Goal: Feedback & Contribution: Contribute content

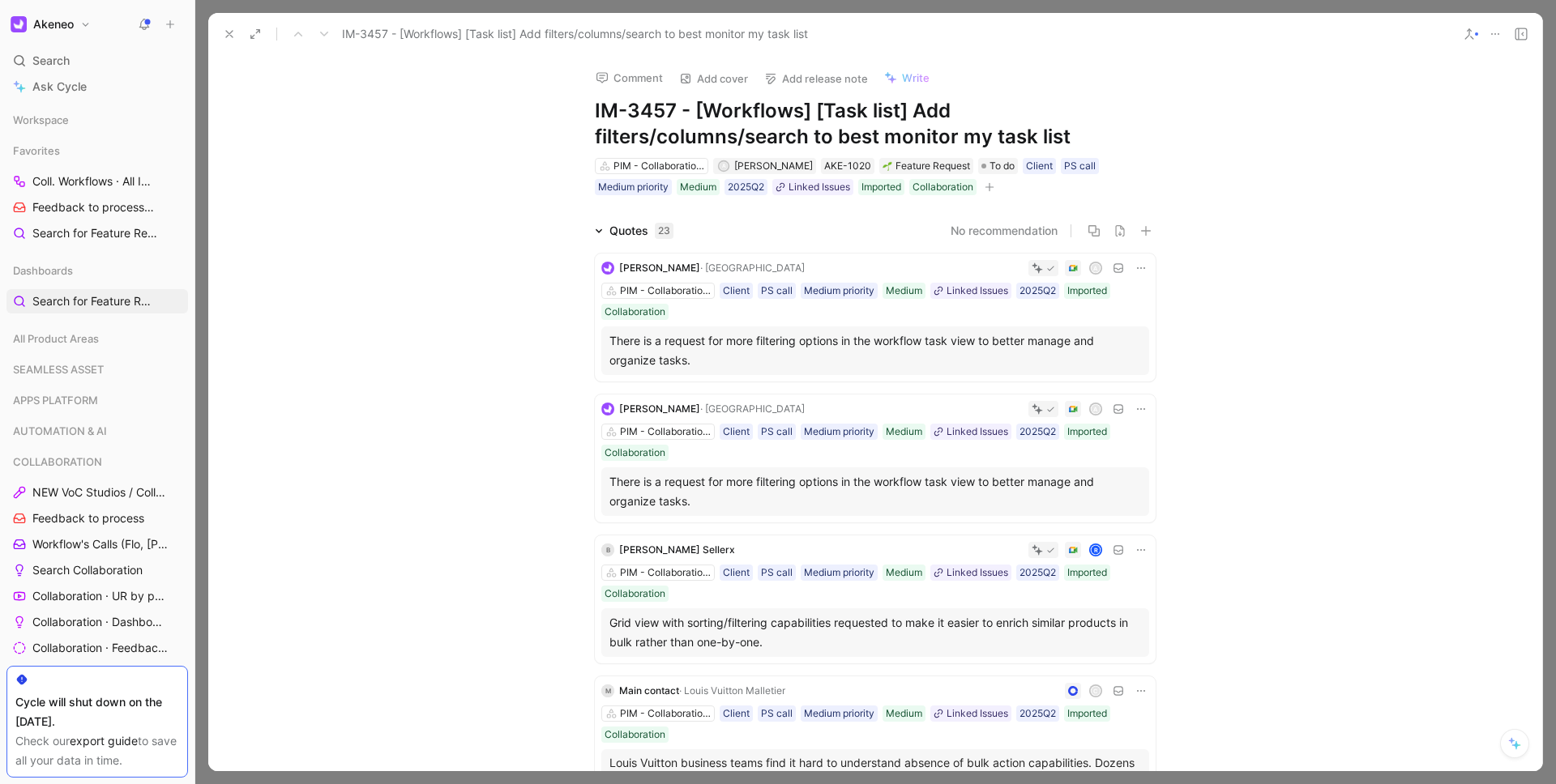
click at [224, 38] on icon at bounding box center [229, 33] width 13 height 13
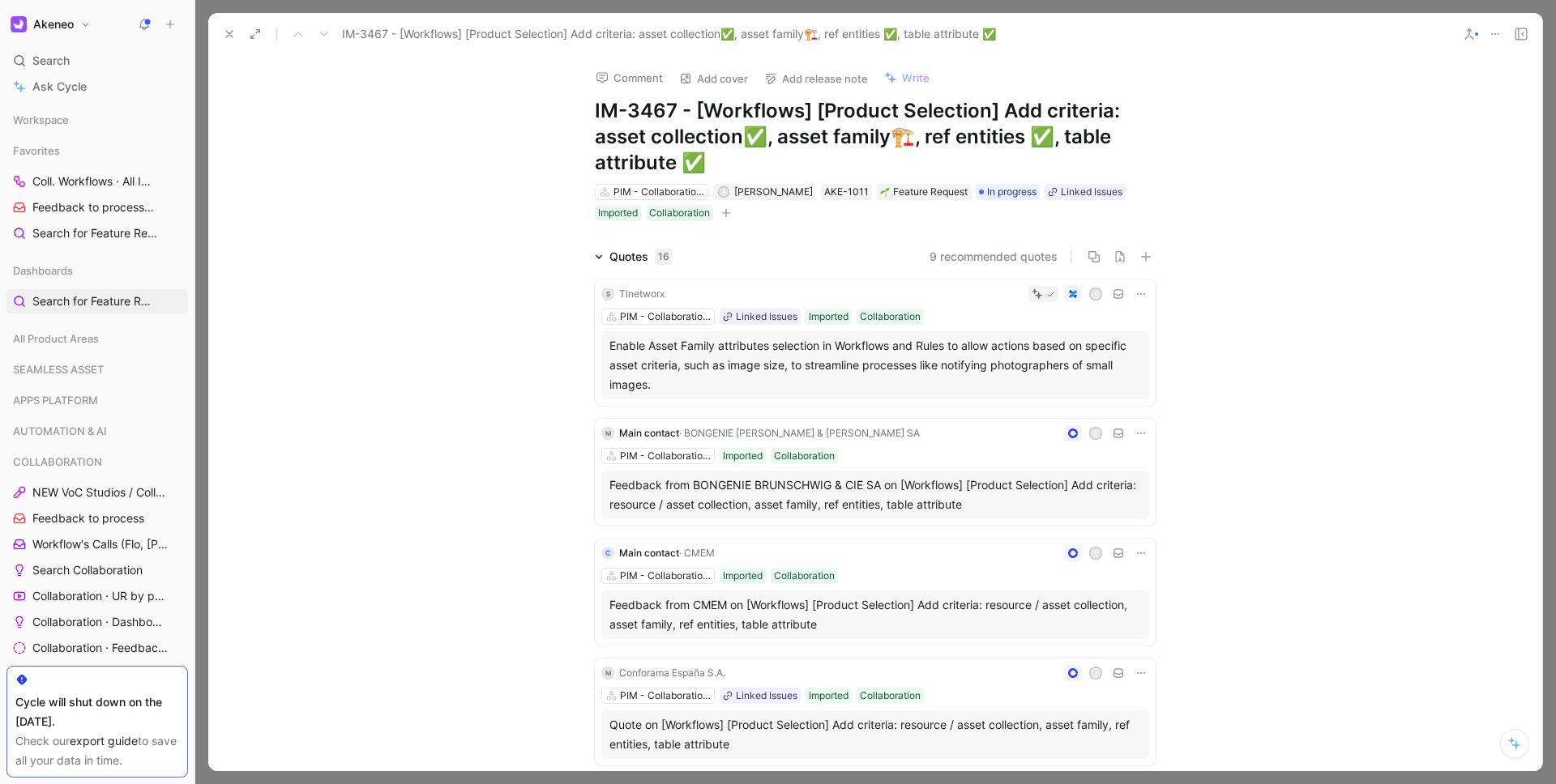
click at [231, 31] on use at bounding box center [230, 34] width 7 height 7
click at [231, 31] on button "Feedback" at bounding box center [256, 24] width 83 height 24
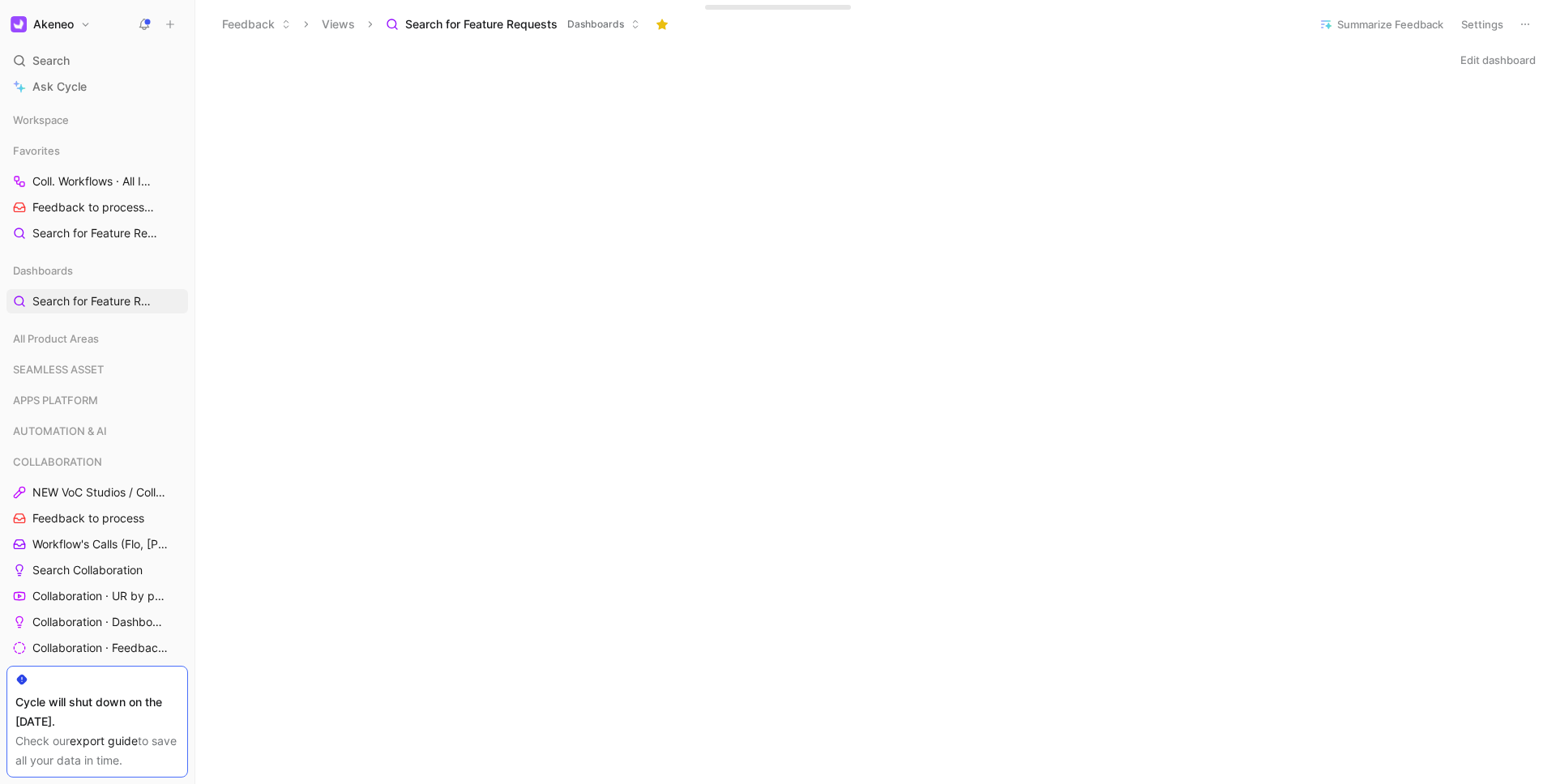
click at [168, 22] on icon at bounding box center [170, 24] width 11 height 11
click at [266, 51] on button "New request r" at bounding box center [279, 58] width 173 height 27
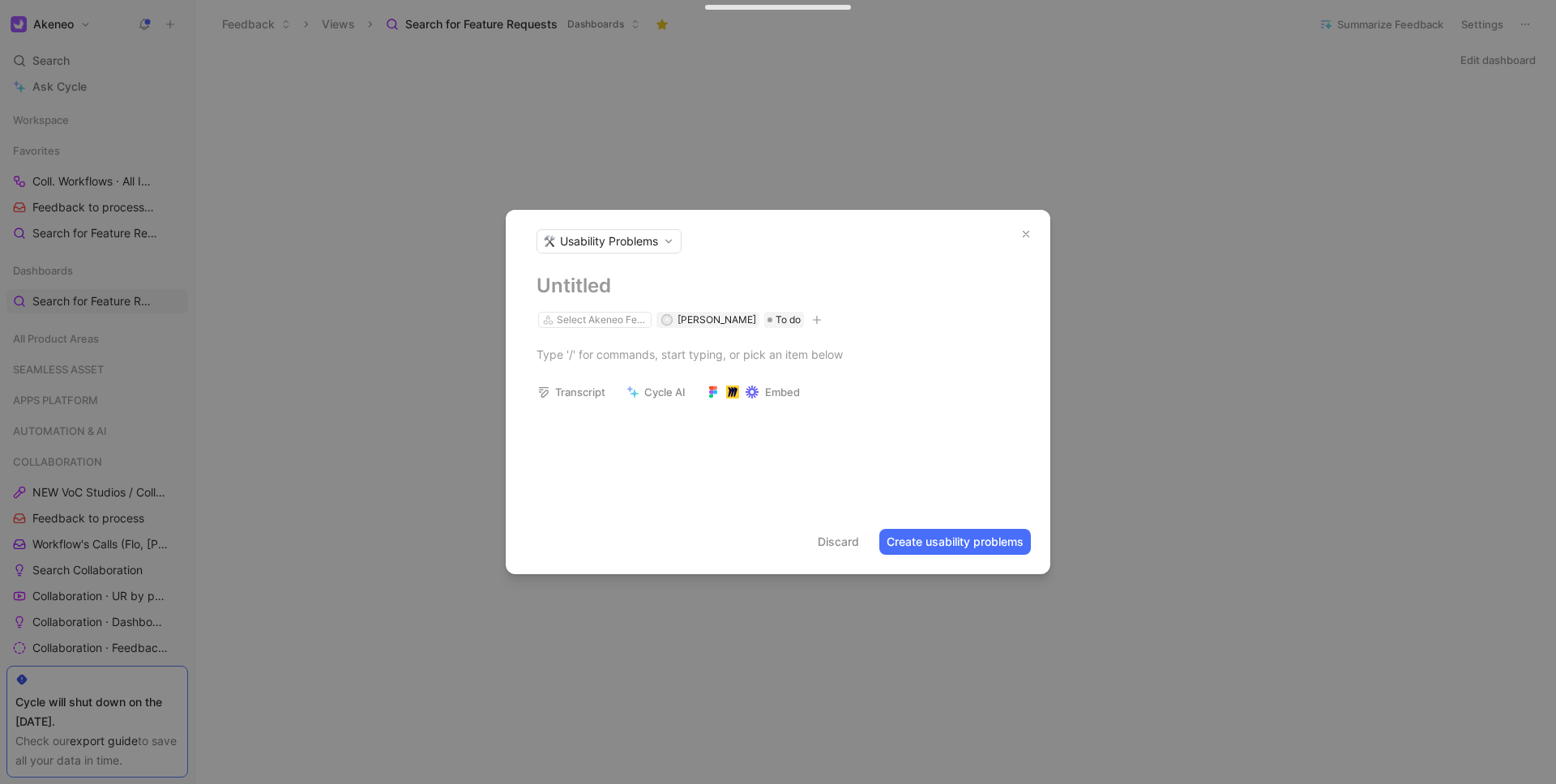
click at [586, 279] on h1 at bounding box center [777, 286] width 483 height 26
click at [785, 287] on h1 "Workflows - make the Poroduct identifier (ID) filter" at bounding box center [777, 286] width 483 height 26
click at [673, 286] on h1 "Workflows - make the Porduct identifier (ID) filter" at bounding box center [777, 286] width 483 height 26
click at [776, 288] on h1 "Workflows - Make the Porduct identifier (ID) filter" at bounding box center [777, 286] width 483 height 26
click at [841, 283] on h1 "Workflows - Make the Product identifier (ID) filter" at bounding box center [777, 286] width 483 height 26
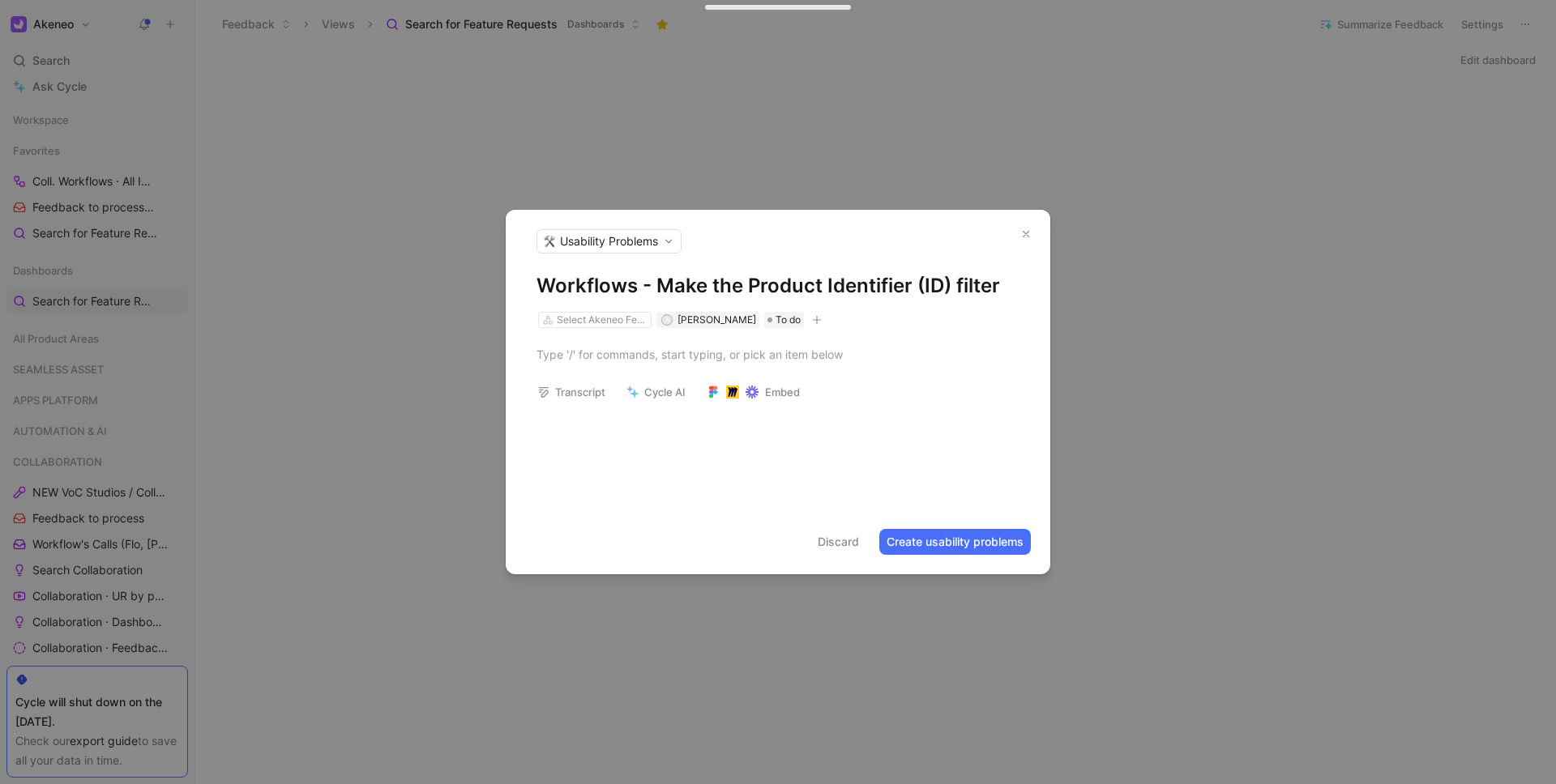
click at [1001, 287] on h1 "Workflows - Make the Product Identifier (ID) filter" at bounding box center [777, 286] width 483 height 26
click at [644, 292] on h1 "Workflows - Make the Product Identifier (ID) filter" at bounding box center [777, 286] width 483 height 26
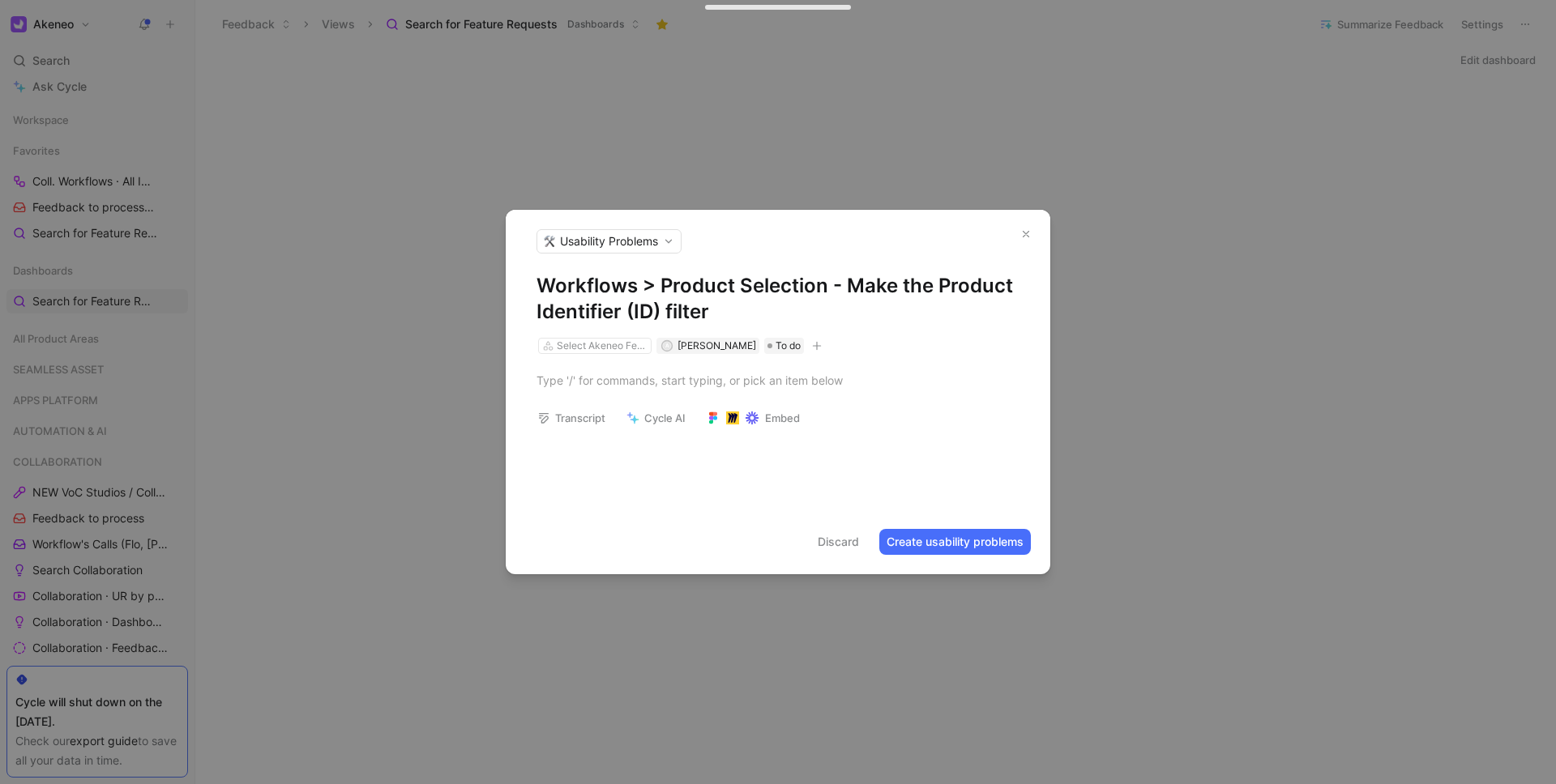
click at [753, 311] on h1 "Workflows > Product Selection - Make the Product Identifier (ID) filter" at bounding box center [777, 299] width 483 height 51
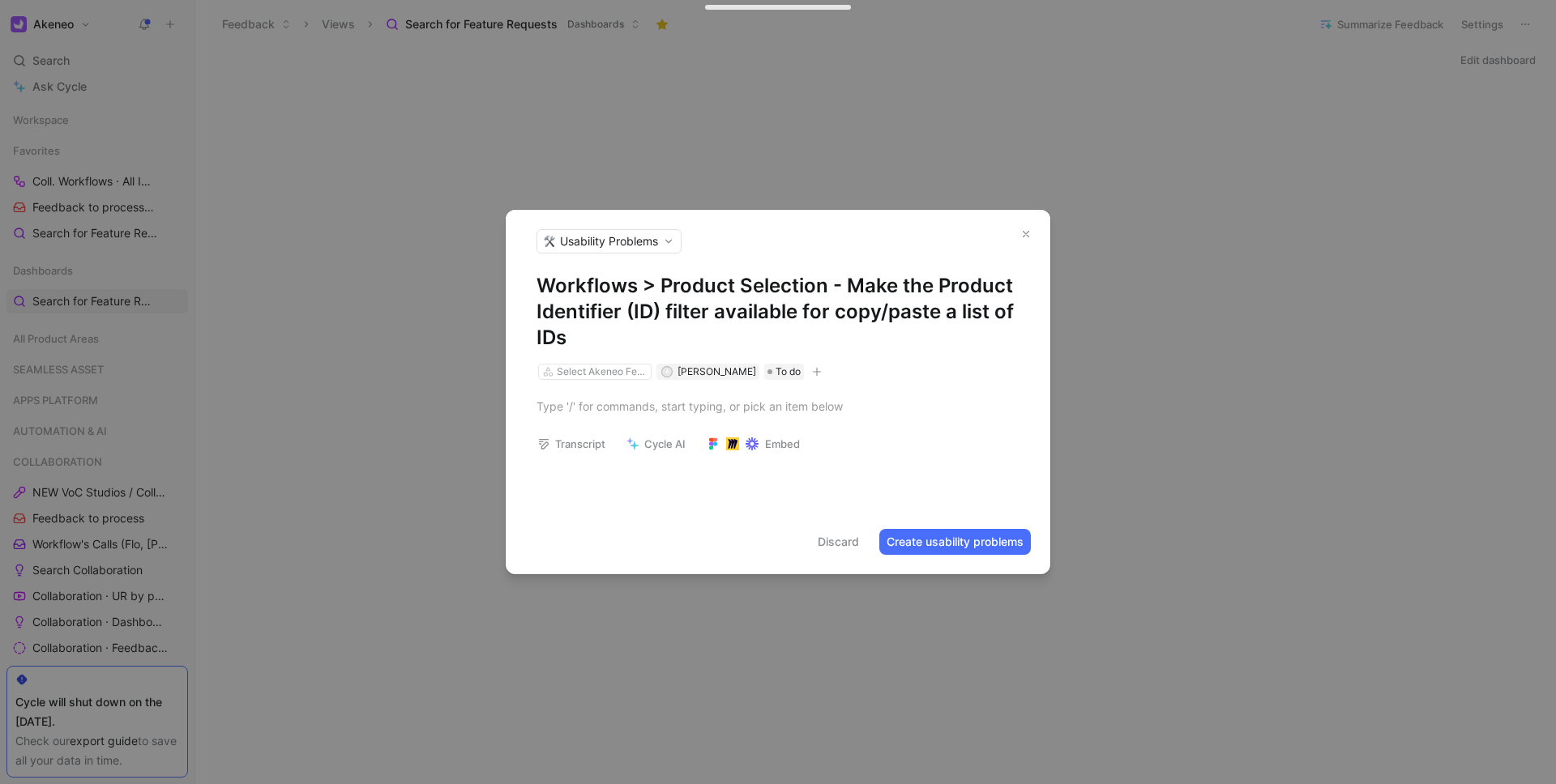
click at [627, 315] on h1 "Workflows > Product Selection - Make the Product Identifier (ID) filter availab…" at bounding box center [777, 311] width 483 height 78
drag, startPoint x: 627, startPoint y: 315, endPoint x: 656, endPoint y: 308, distance: 29.8
click at [656, 308] on h1 "Workflows > Product Selection - Make the Product Identifier (ID) filter availab…" at bounding box center [777, 311] width 483 height 78
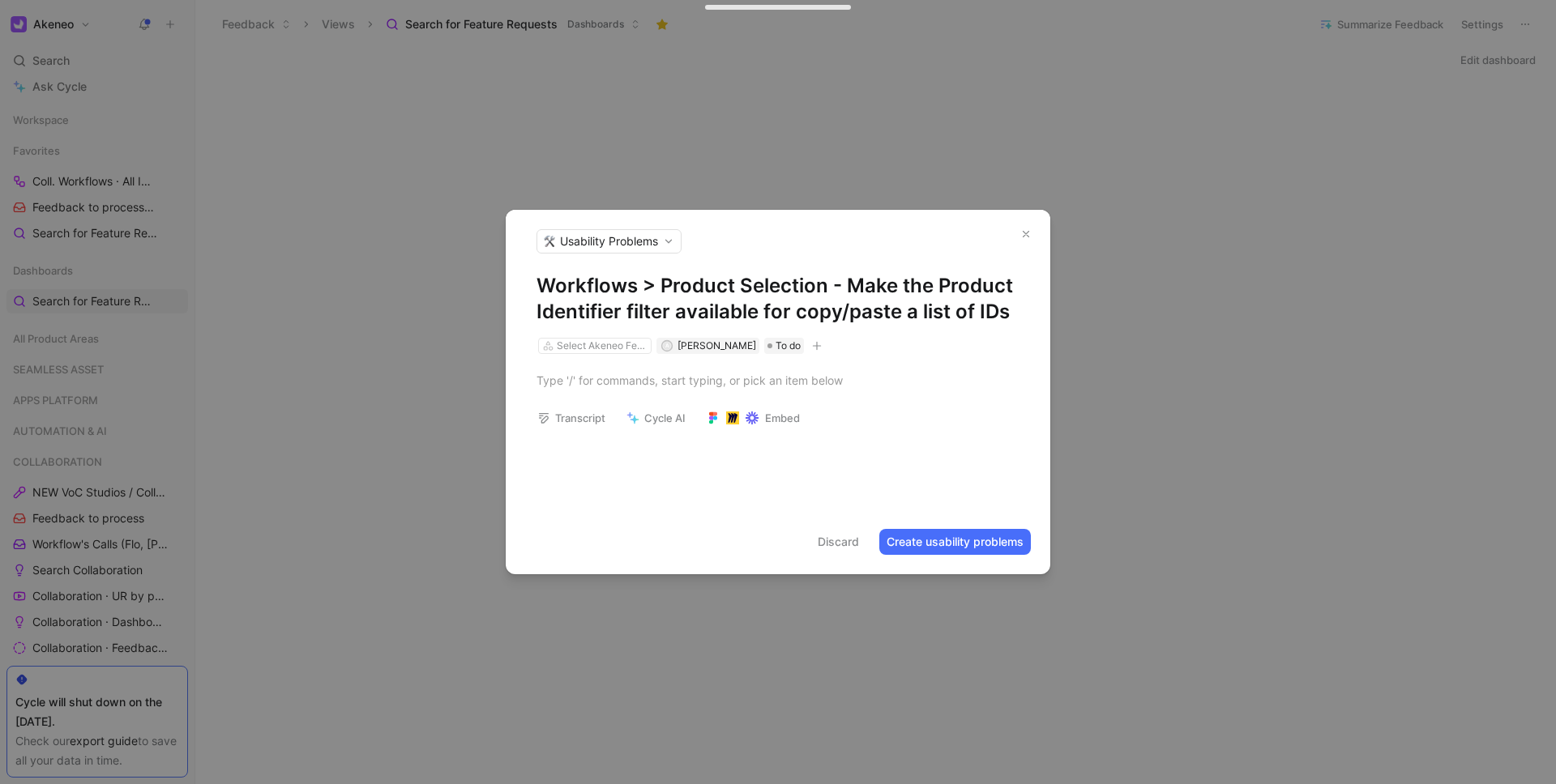
drag, startPoint x: 1005, startPoint y: 314, endPoint x: 841, endPoint y: 273, distance: 169.0
click at [841, 273] on h1 "Workflows > Product Selection - Make the Product Identifier filter available fo…" at bounding box center [777, 299] width 483 height 51
copy h1 "Make the Product Identifier filter available for copy/paste a list of IDs"
click at [841, 286] on h1 "Workflows > Product Selection - Enable copy/paste of multiple IDs in the Produc…" at bounding box center [777, 299] width 483 height 51
click at [589, 314] on h1 "Workflows > Product Selection - Enable copy/paste of multiple IDs in the Produc…" at bounding box center [777, 299] width 483 height 51
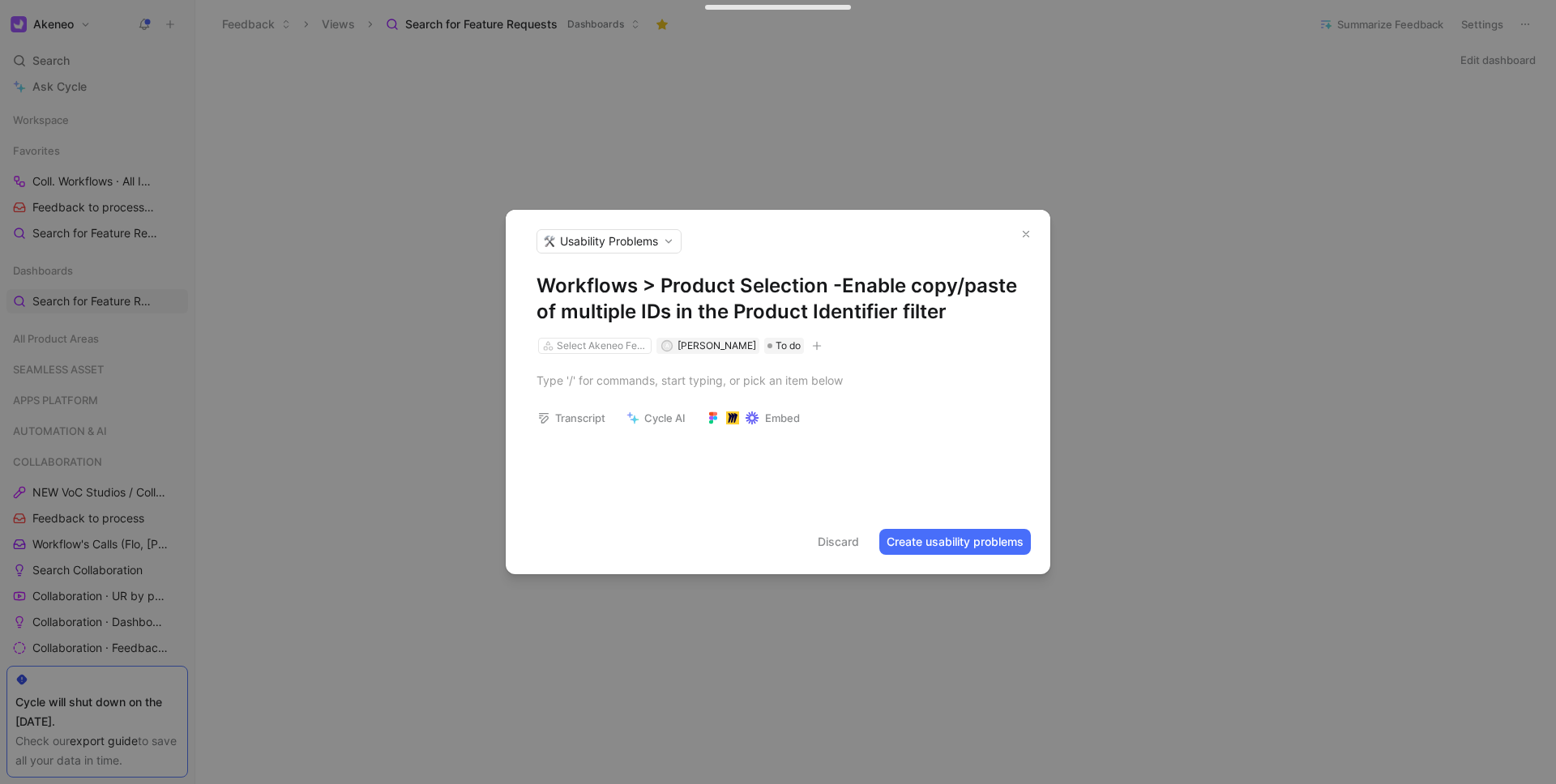
click at [589, 314] on h1 "Workflows > Product Selection - Enable copy/paste of multiple IDs in the Produc…" at bounding box center [777, 299] width 483 height 51
click at [961, 320] on h1 "Workflows > Product Selection - Enable copy/paste of a list of IDs in the Produ…" at bounding box center [777, 299] width 483 height 51
click at [840, 293] on h1 "Workflows > Product Selection - Enable copy/paste of a list of IDs in the Produ…" at bounding box center [777, 299] width 483 height 51
click at [966, 317] on h1 "Workflows > Product Selection: Enable copy/paste of a list of IDs in the Produc…" at bounding box center [777, 299] width 483 height 51
click at [963, 319] on h1 "Workflows > Product Selection: Enable copy/paste of a list of IDs in the Produc…" at bounding box center [777, 299] width 483 height 51
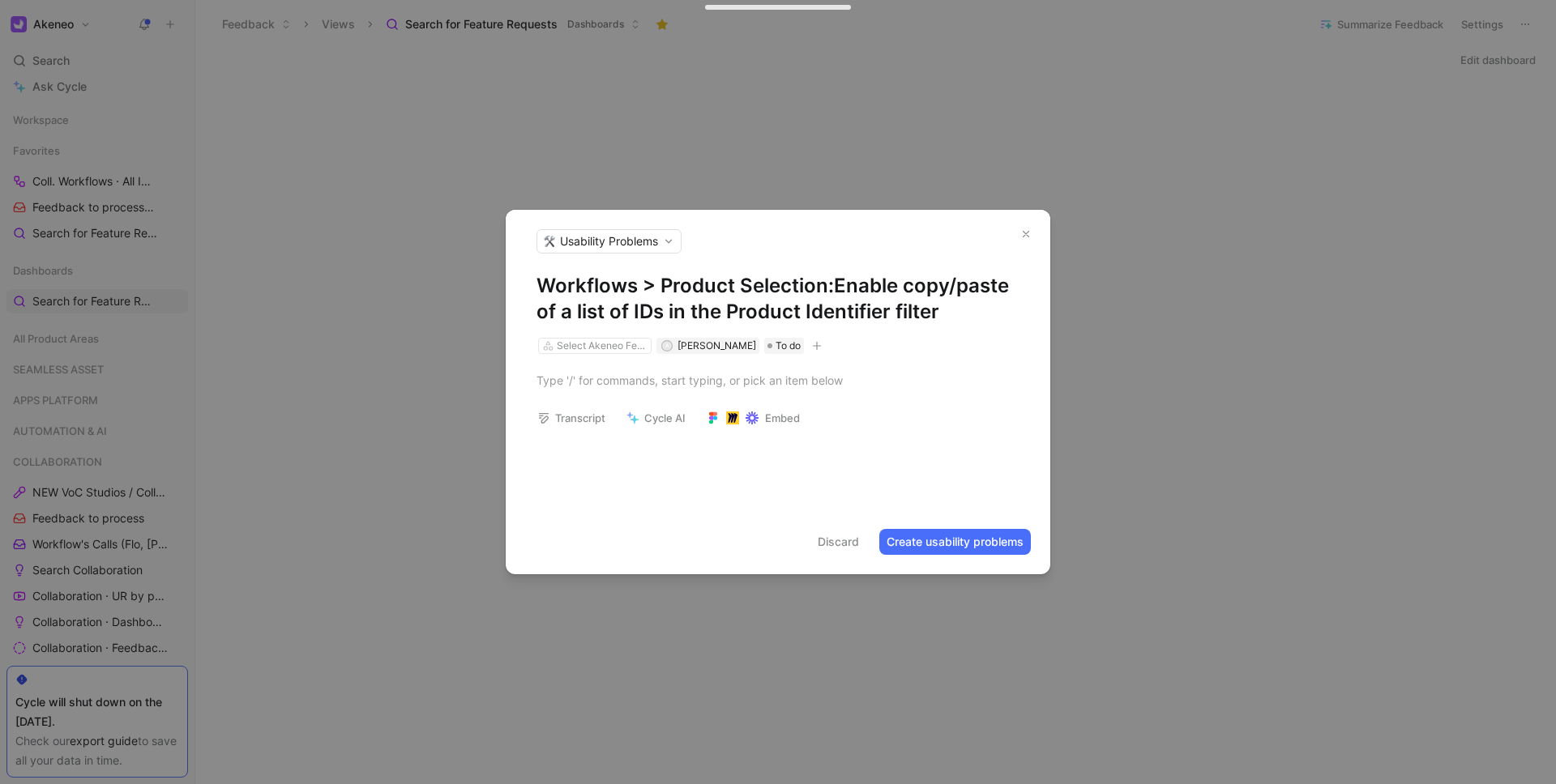
click at [963, 319] on h1 "Workflows > Product Selection: Enable copy/paste of a list of IDs in the Produc…" at bounding box center [777, 299] width 483 height 51
copy h1 "Workflows > Product Selection: Enable copy/paste of a list of IDs in the Produc…"
click at [608, 351] on div "Select Akeneo Feature" at bounding box center [602, 346] width 91 height 16
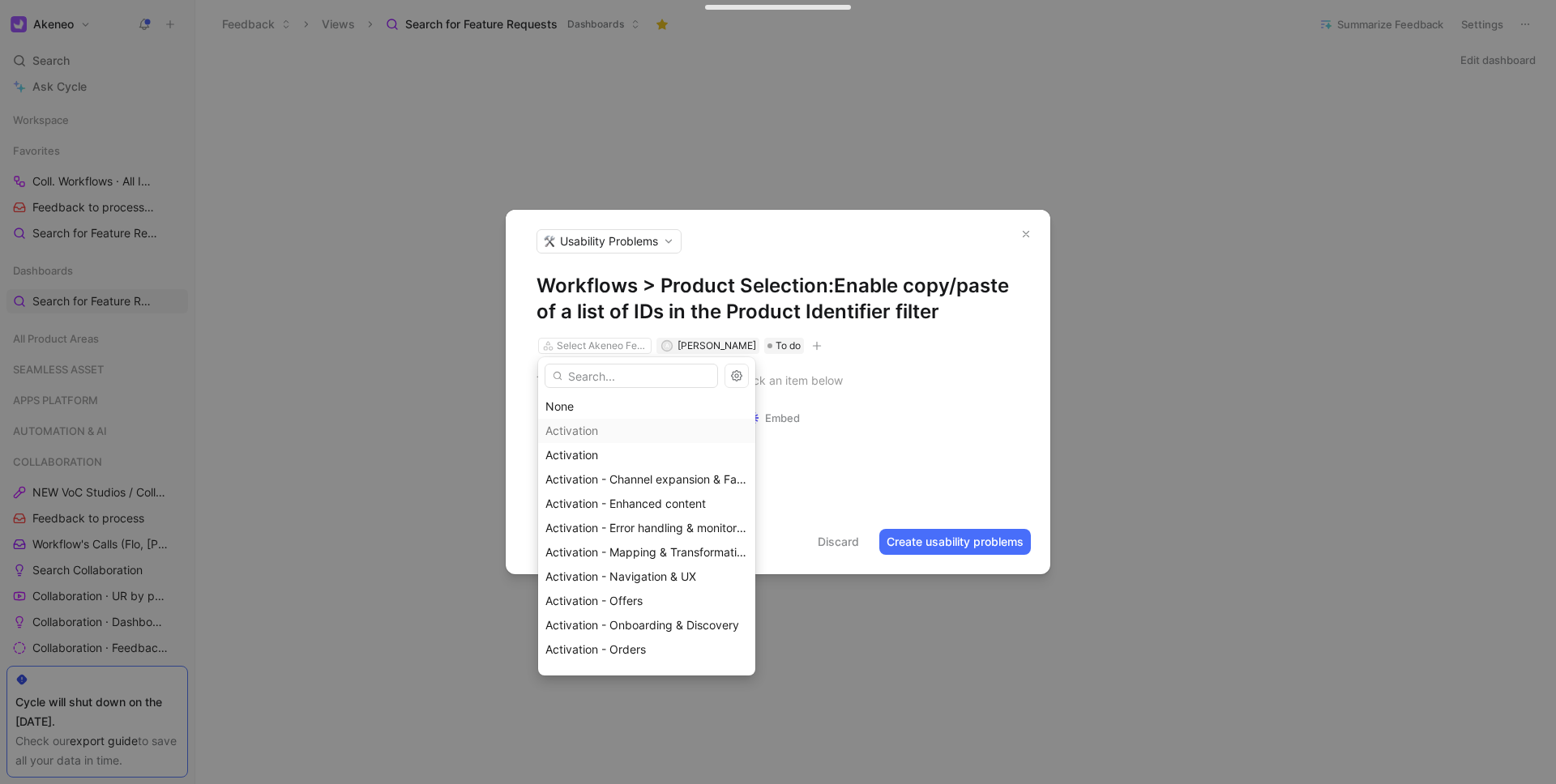
click at [606, 373] on input "text" at bounding box center [631, 376] width 173 height 24
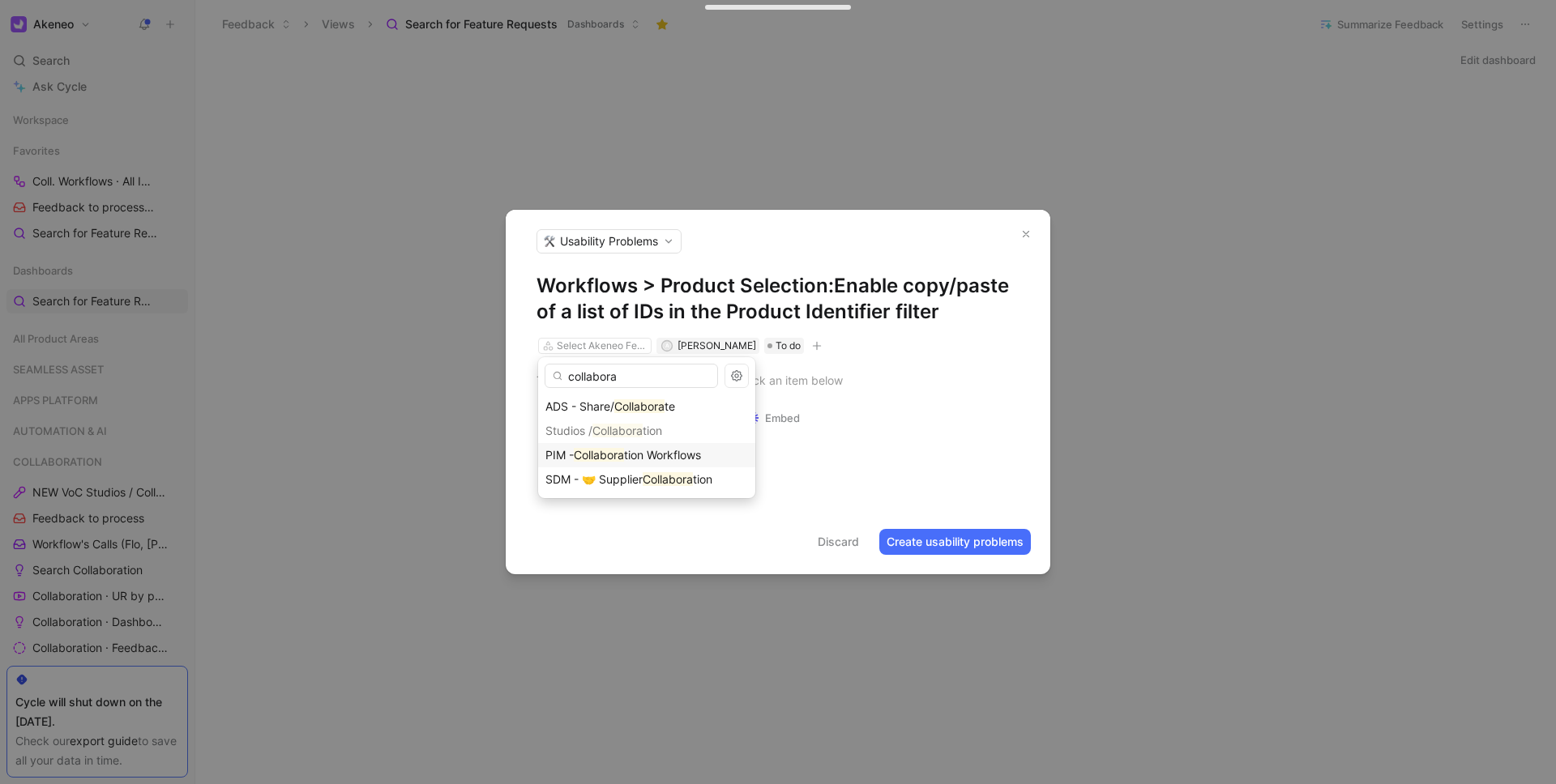
type input "collabora"
click at [598, 448] on mark "Collabora" at bounding box center [599, 455] width 51 height 14
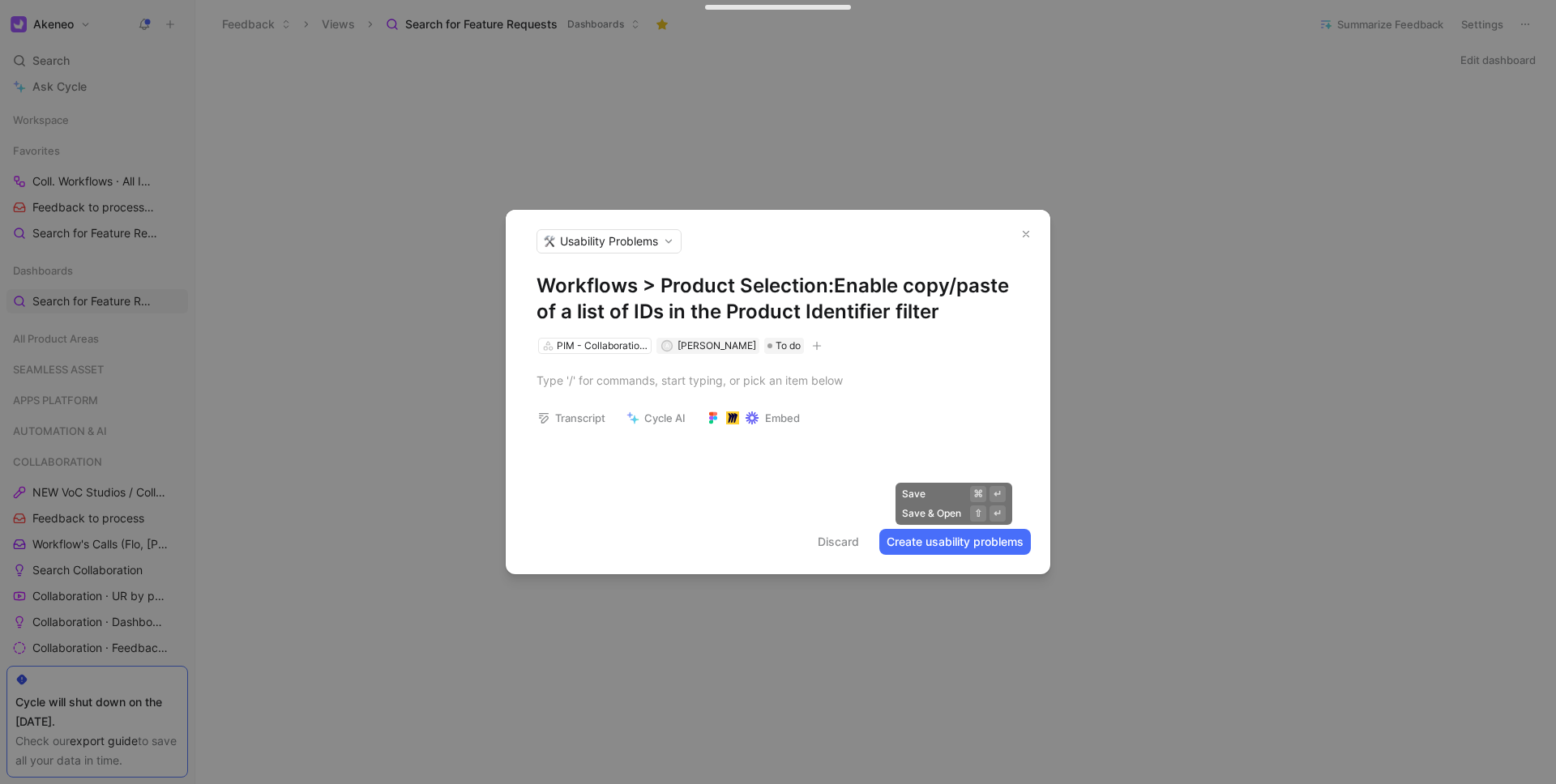
click at [914, 536] on button "Create usability problems" at bounding box center [955, 542] width 152 height 26
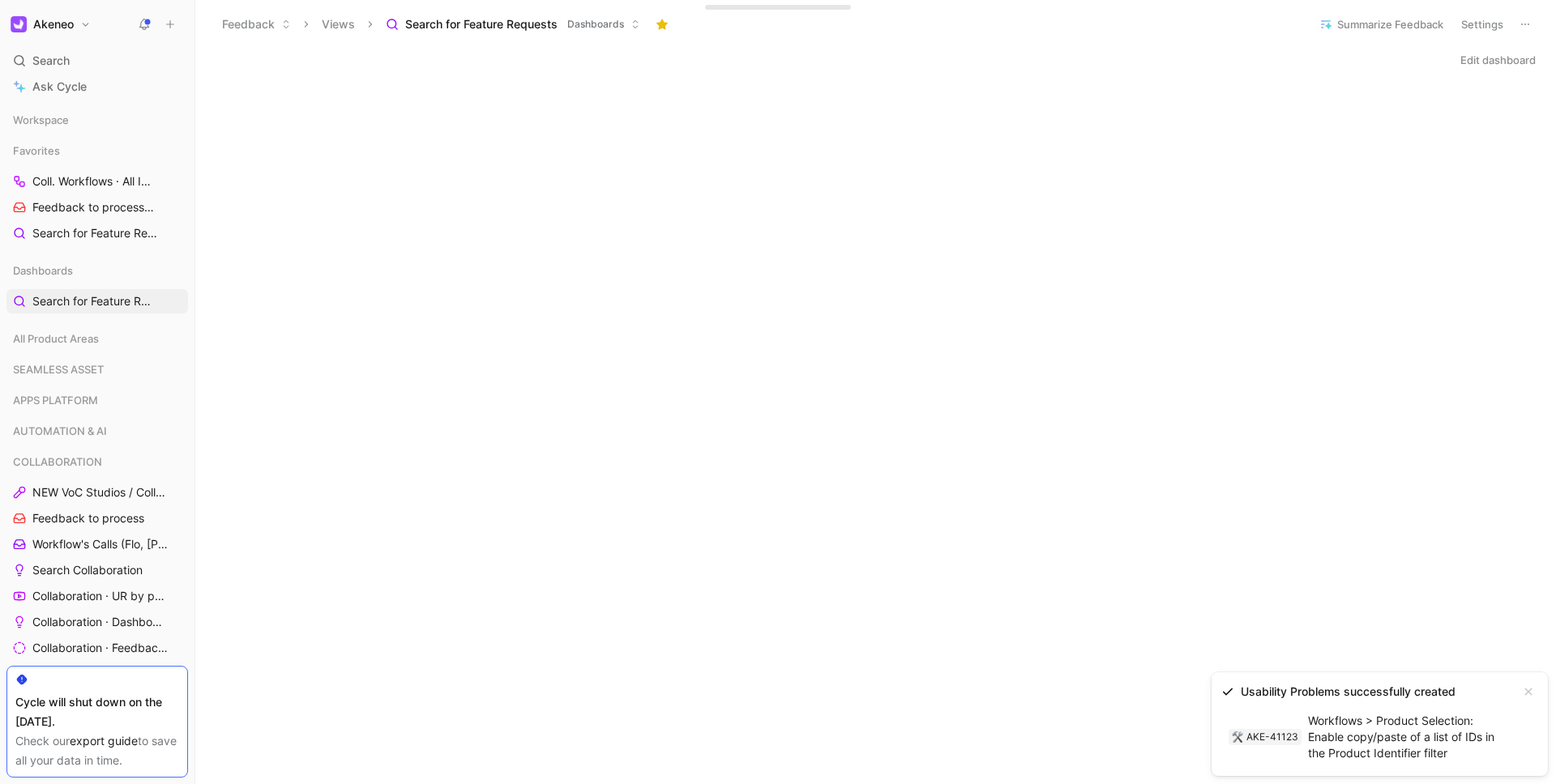
click at [1294, 691] on div "Usability Problems successfully created" at bounding box center [1366, 691] width 291 height 20
click at [1326, 730] on link "AKE-41123 Workflows > Product Selection: Enable copy/paste of a list of IDs in …" at bounding box center [1366, 738] width 291 height 58
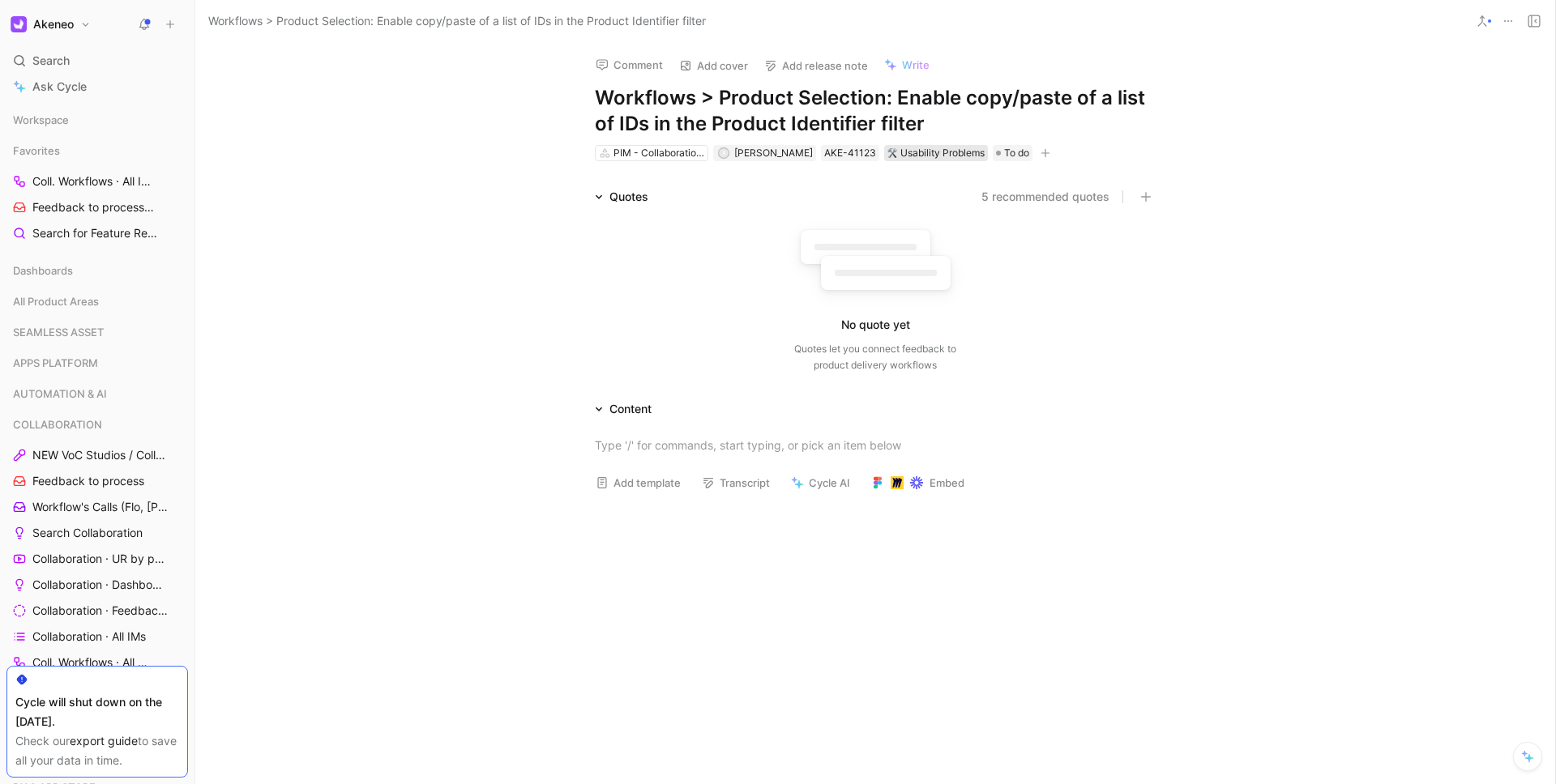
click at [945, 154] on div "Usability Problems" at bounding box center [935, 153] width 97 height 16
click at [940, 332] on span "Feature Request" at bounding box center [909, 336] width 87 height 14
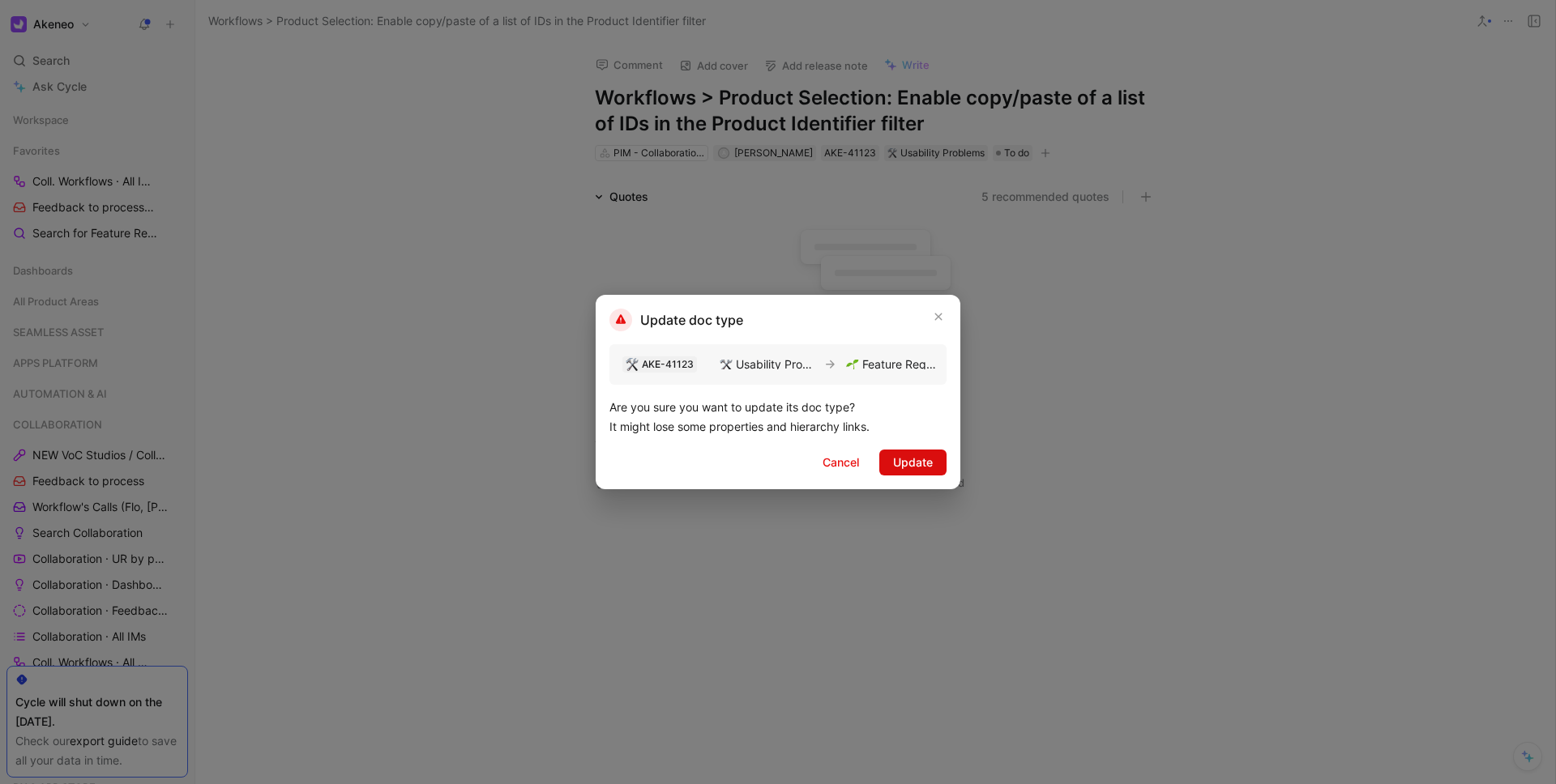
click at [941, 464] on button "Update" at bounding box center [913, 462] width 67 height 26
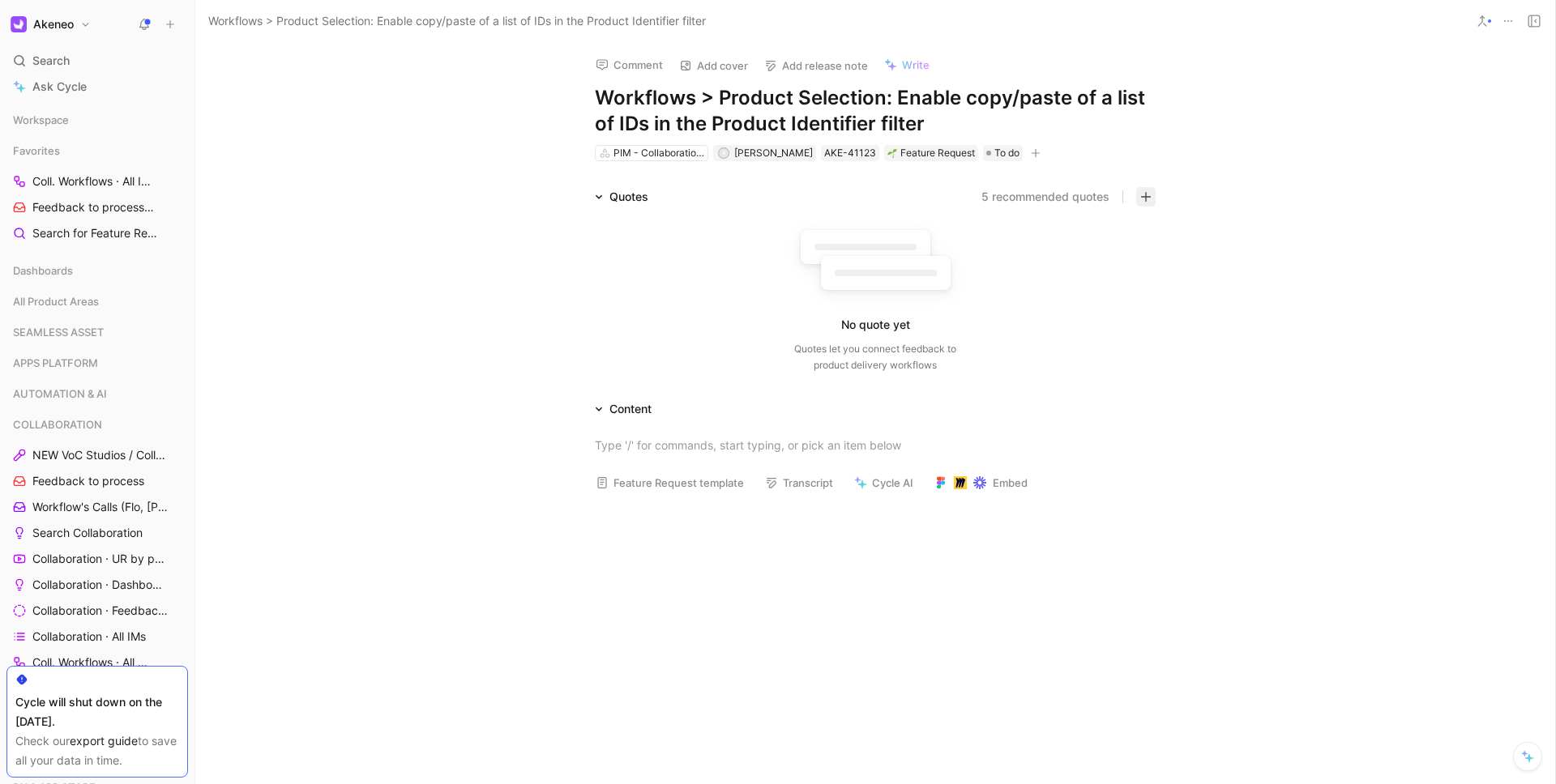
click at [1140, 200] on icon "button" at bounding box center [1145, 196] width 11 height 11
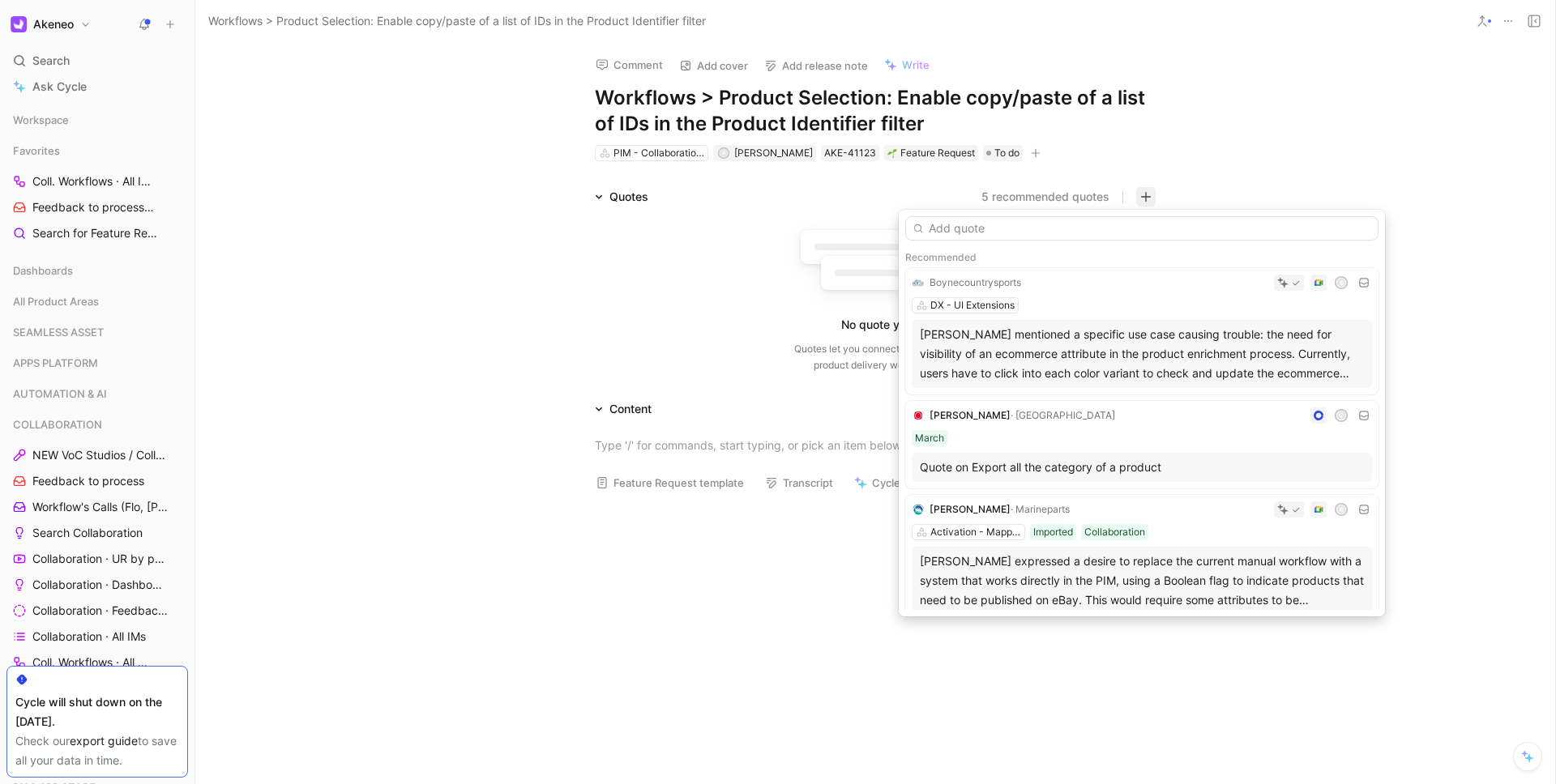
click at [1018, 232] on input "text" at bounding box center [1142, 228] width 473 height 24
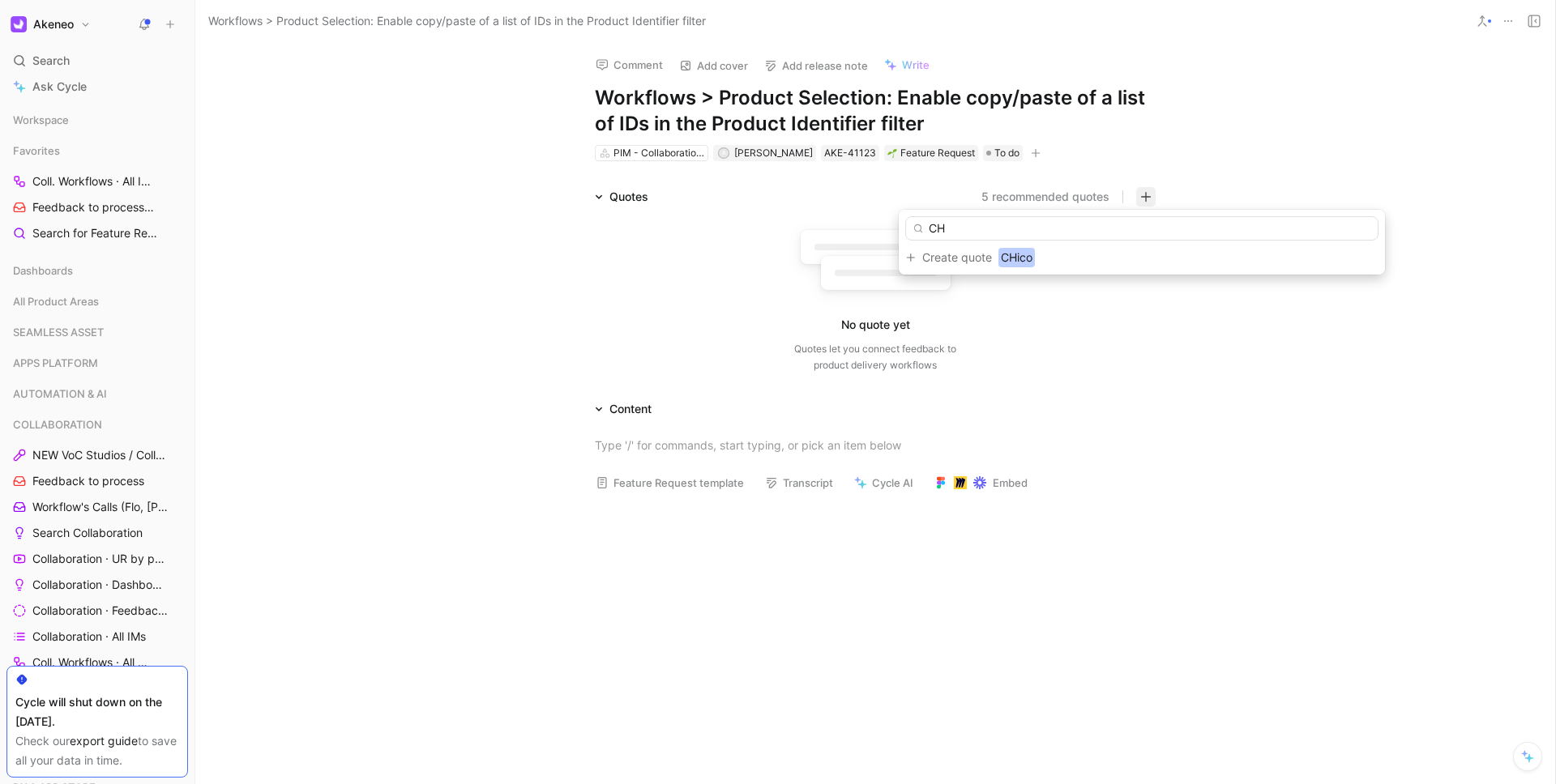
type input "C"
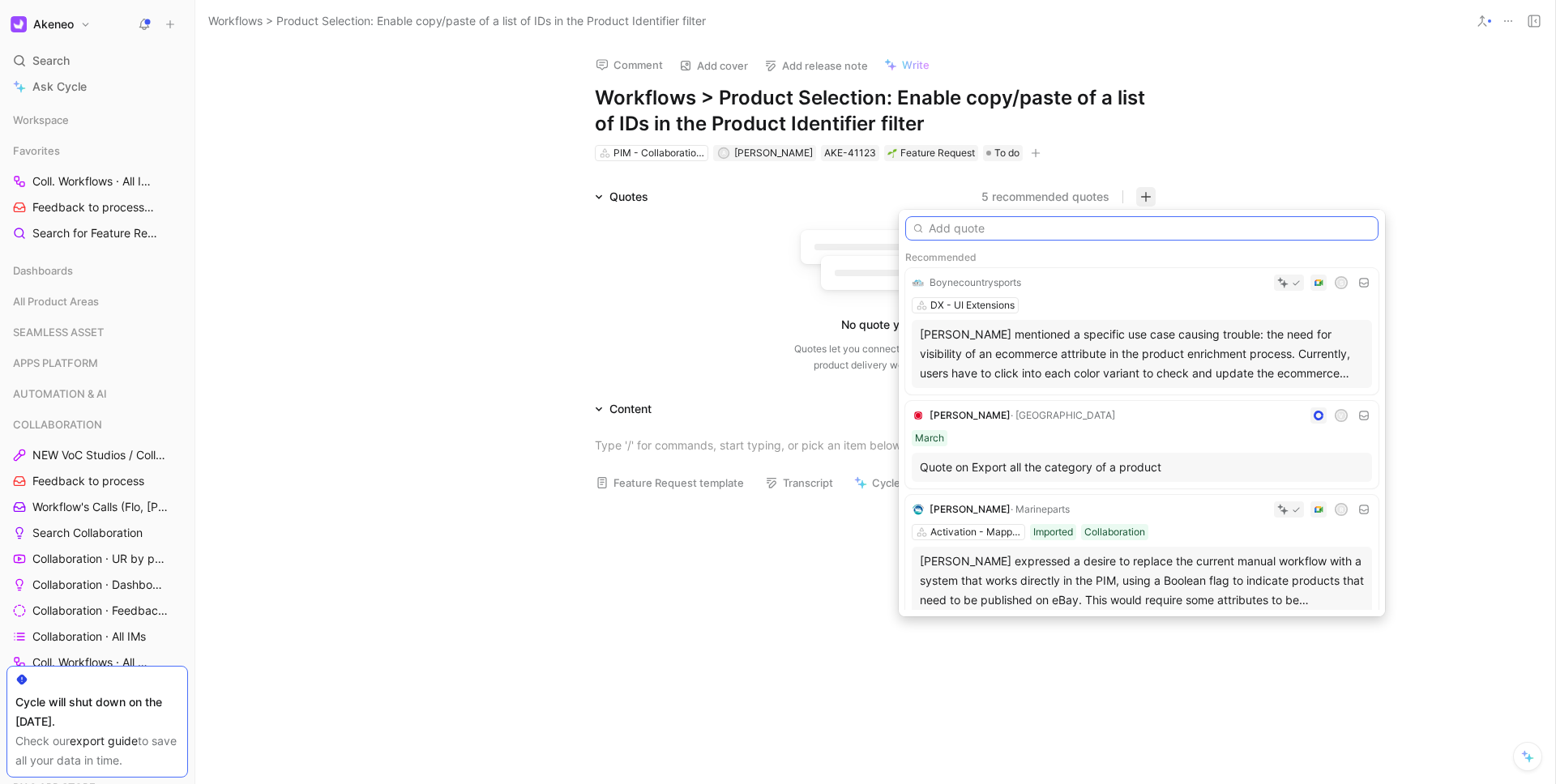
paste input "Having the option of pasting a list of identifiers into the production selectio…"
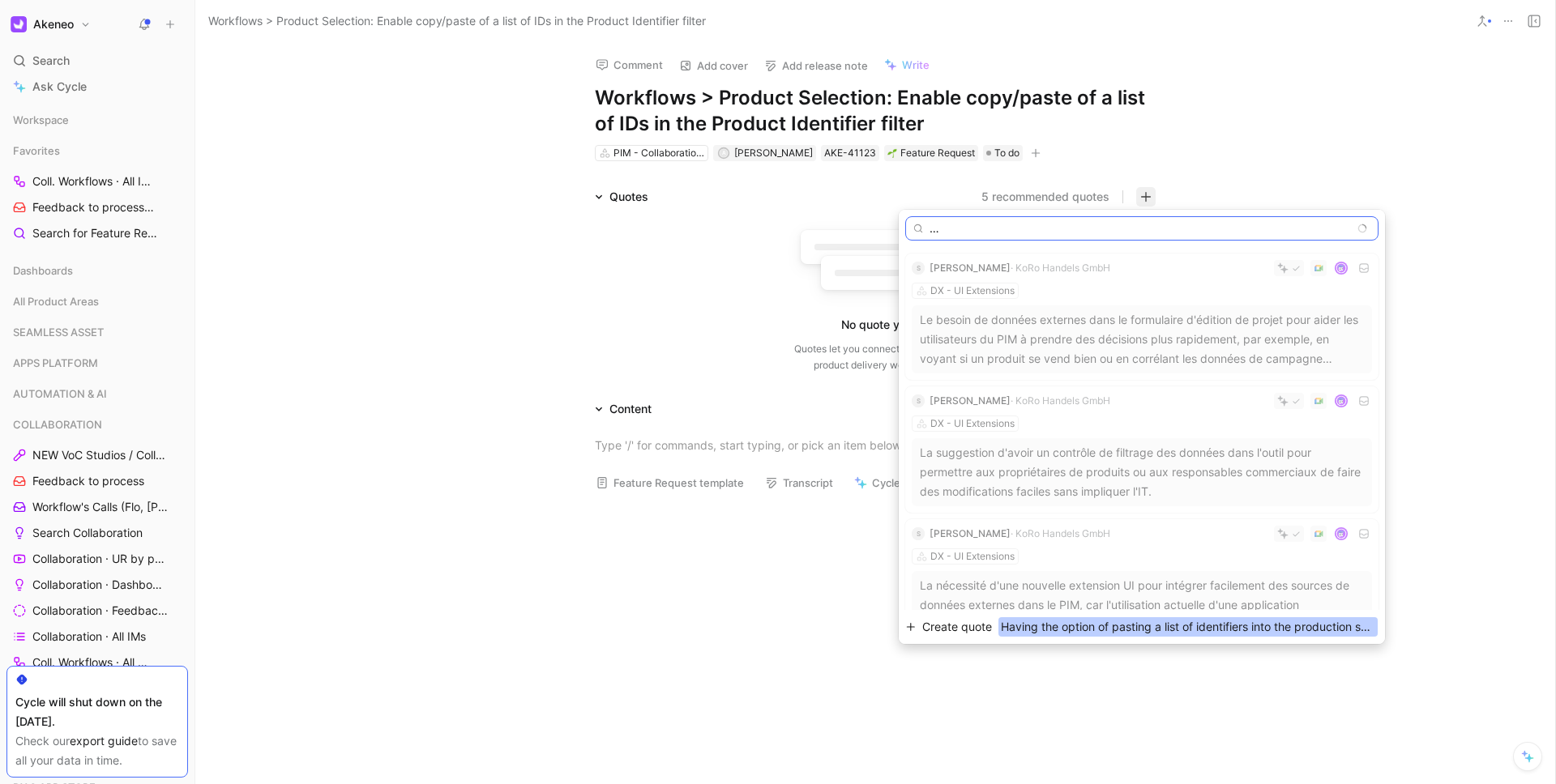
type input "Having the option of pasting a list of identifiers into the production selectio…"
click at [1026, 630] on span "Having the option of pasting a list of identifiers into the production selectio…" at bounding box center [1188, 627] width 379 height 20
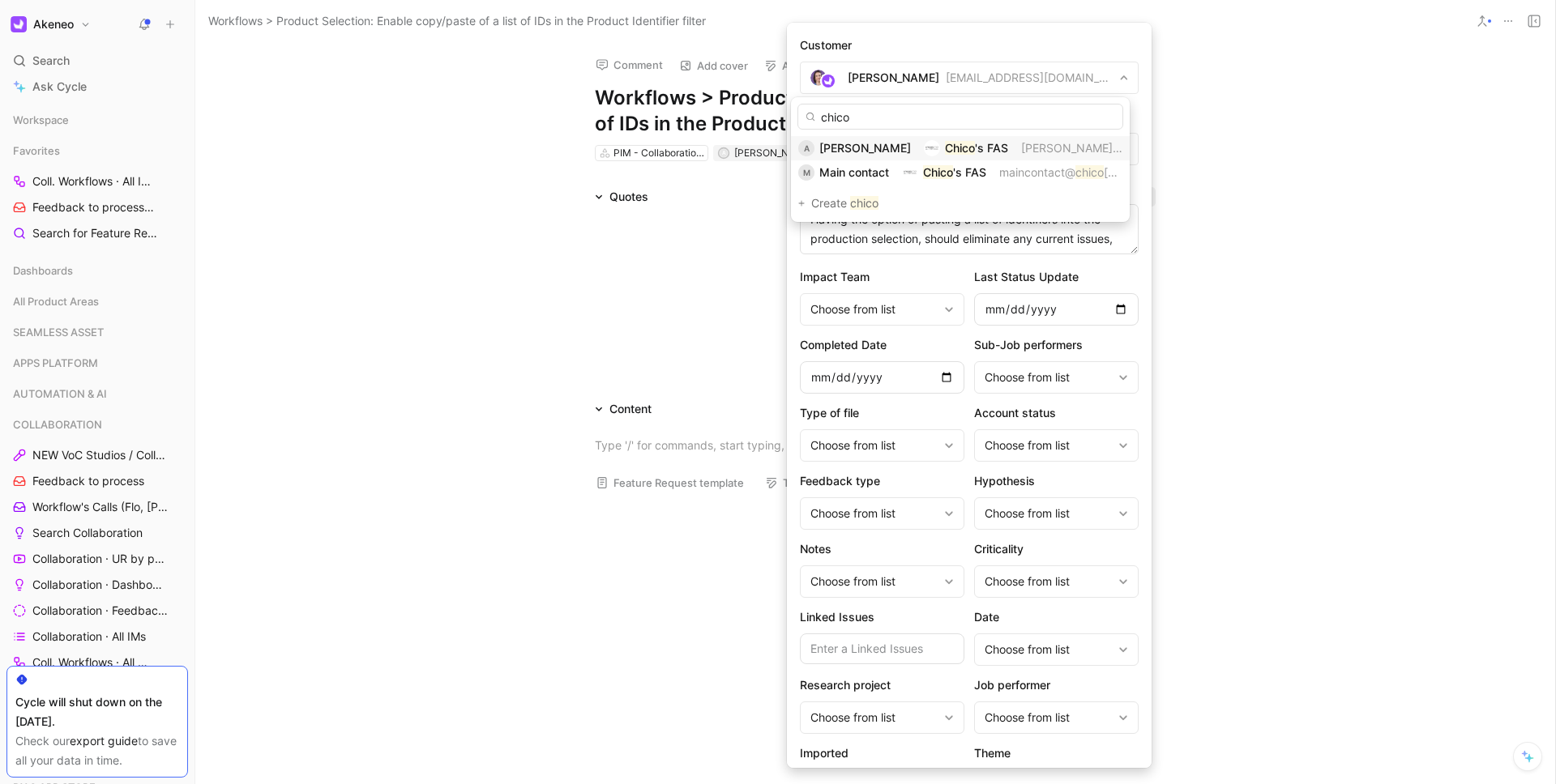
type input "chico"
click at [867, 141] on span "[PERSON_NAME]" at bounding box center [865, 148] width 92 height 14
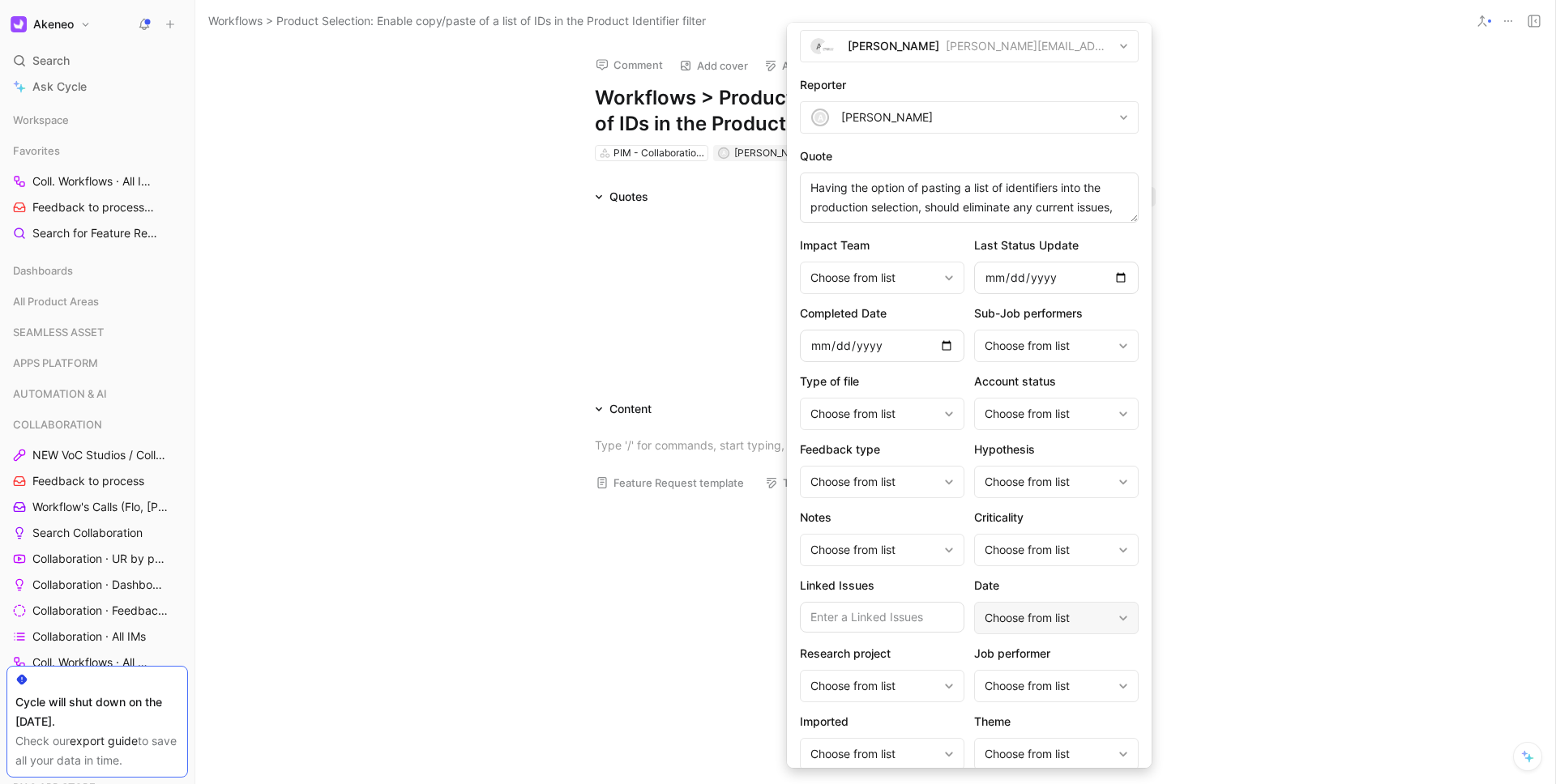
scroll to position [86, 0]
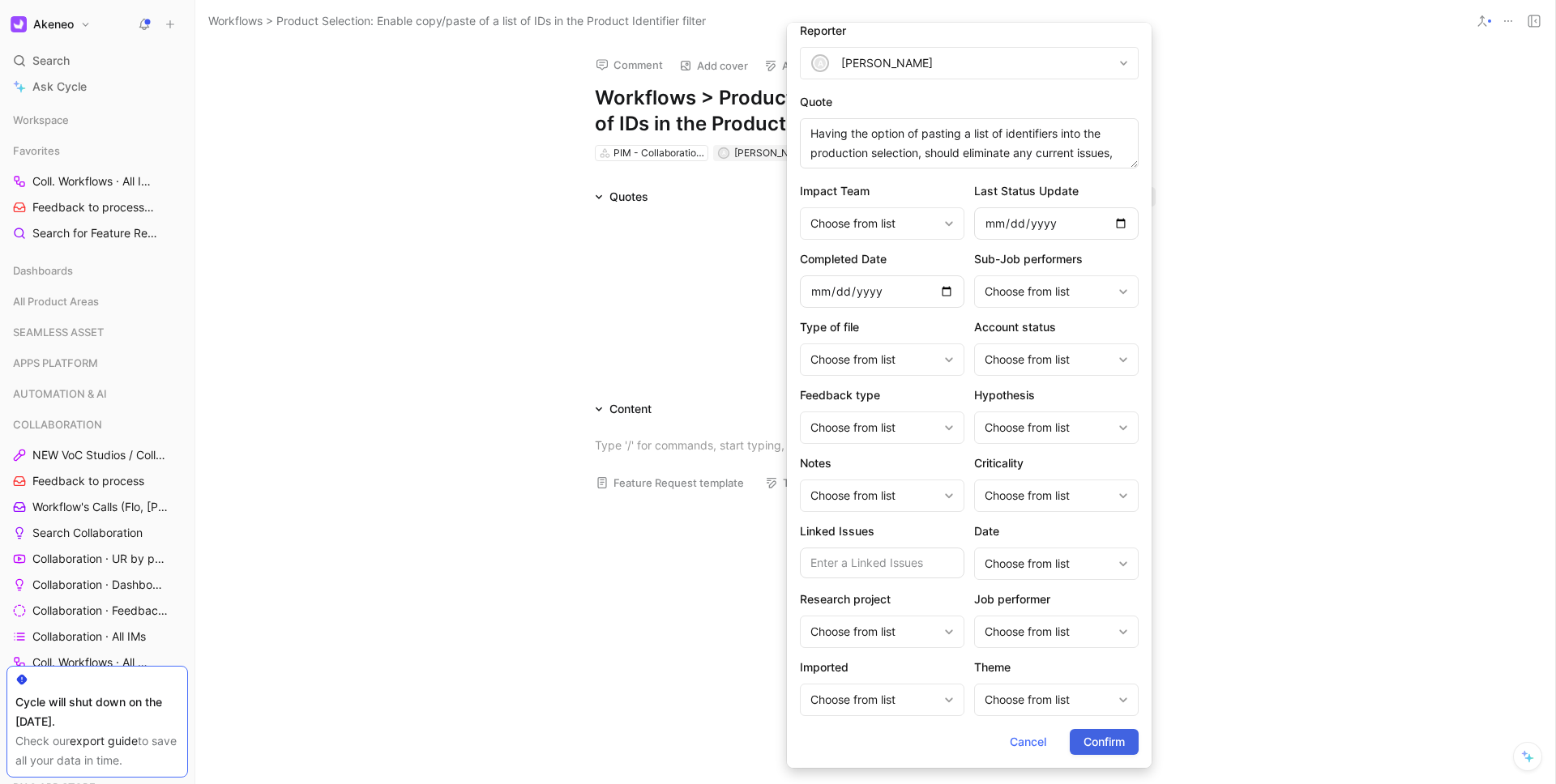
click at [1084, 735] on span "Confirm" at bounding box center [1104, 742] width 41 height 20
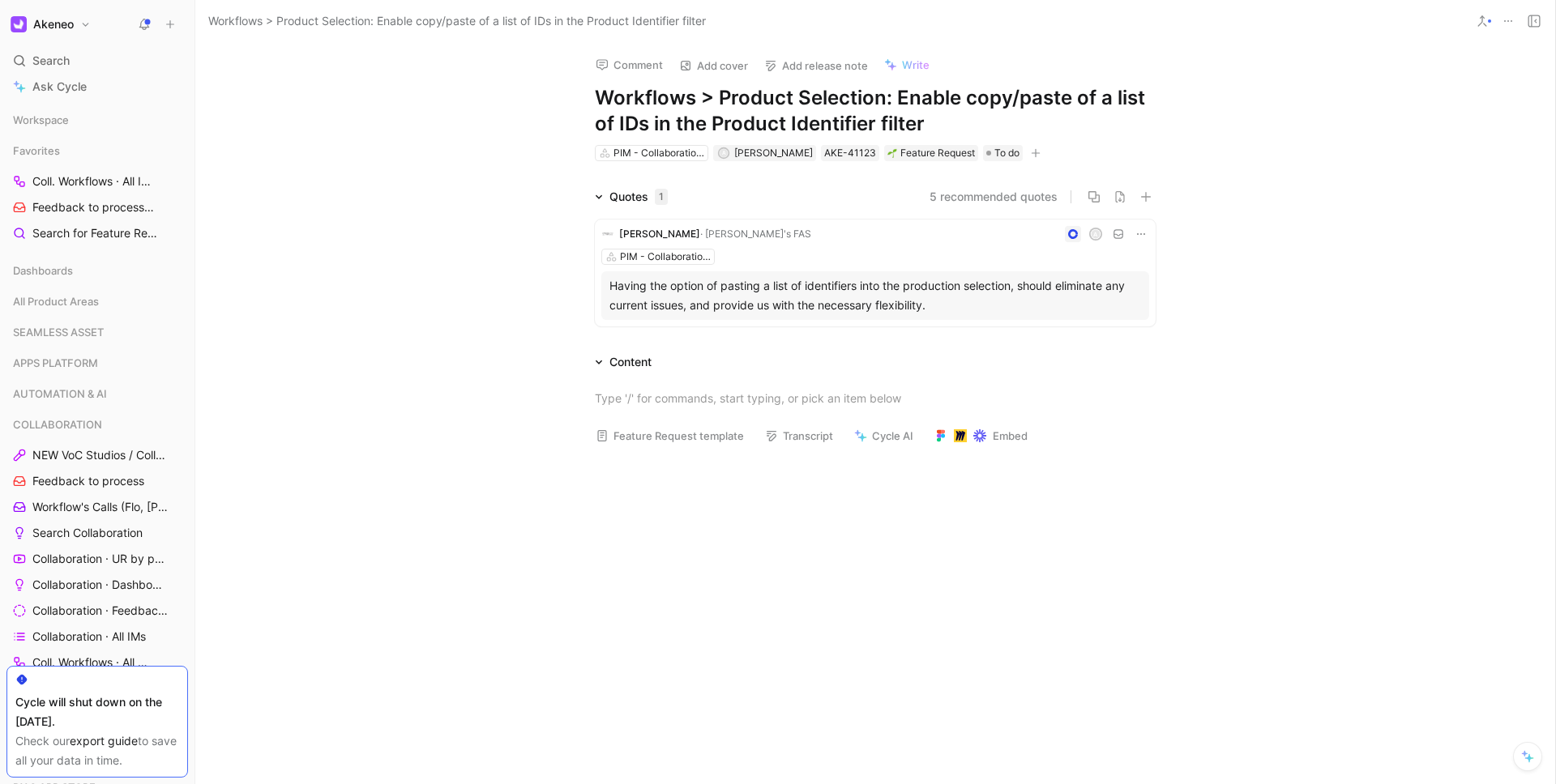
click at [1150, 201] on div "Quotes 1 5 recommended quotes" at bounding box center [876, 196] width 623 height 20
click at [1145, 201] on icon "button" at bounding box center [1145, 196] width 11 height 11
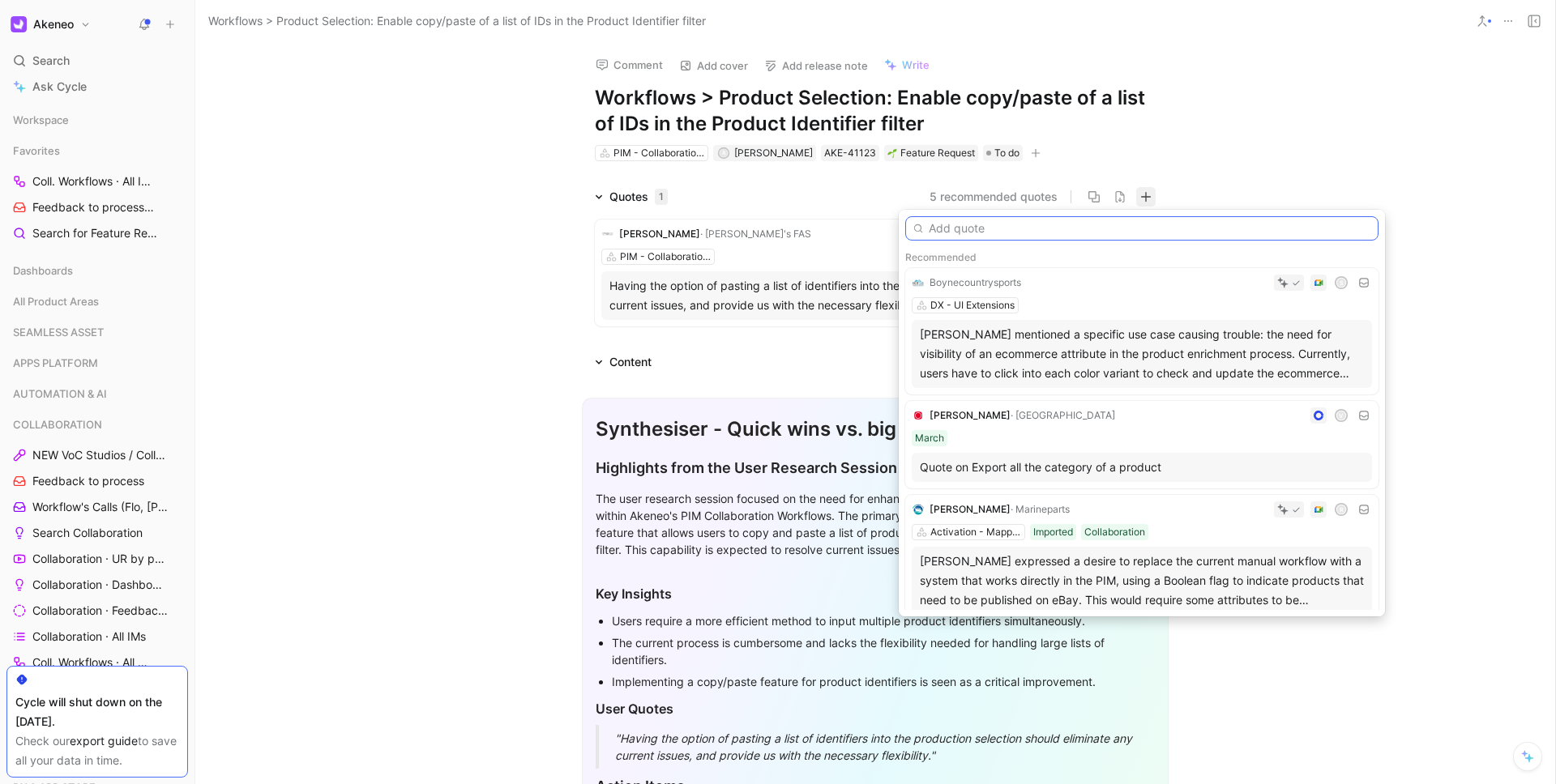
paste input "When creating workflows, the copy-paste option to add parent codes or identifie…"
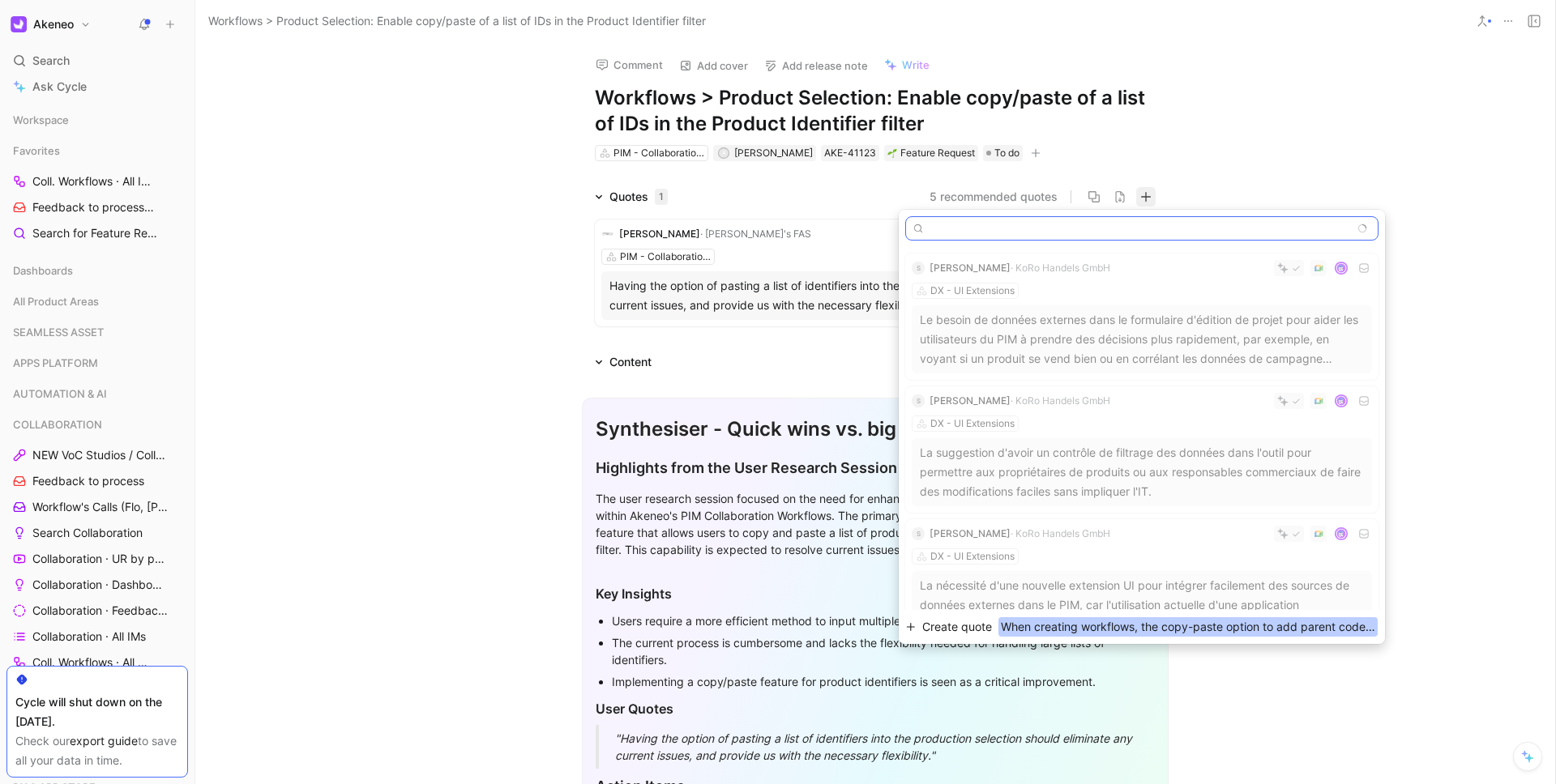
type input "When creating workflows, the copy-paste option to add parent codes or identifie…"
click at [1071, 624] on span "When creating workflows, the copy-paste option to add parent codes or identifie…" at bounding box center [1188, 627] width 379 height 20
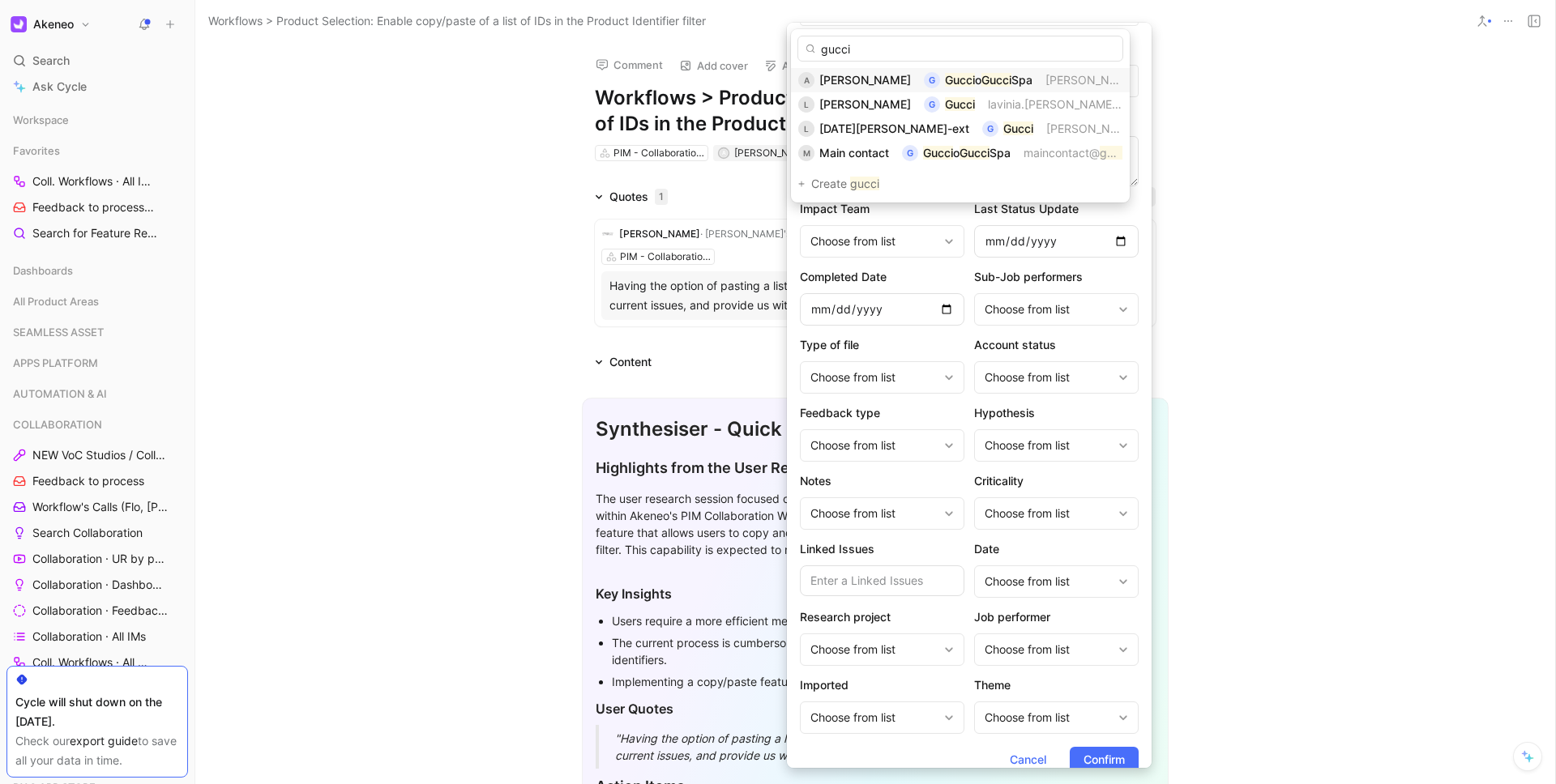
type input "gucci"
click at [871, 83] on span "[PERSON_NAME]" at bounding box center [865, 80] width 92 height 14
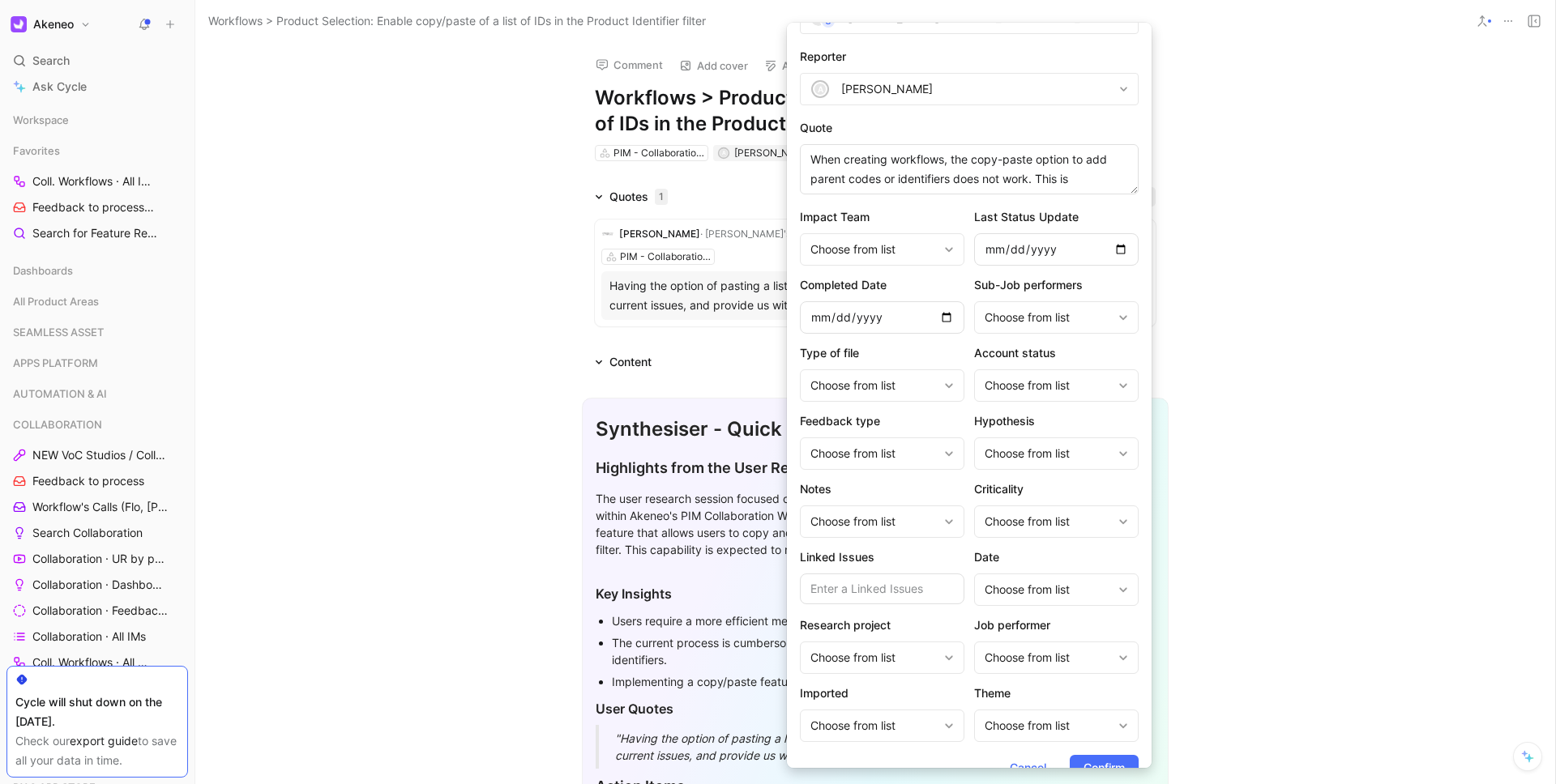
scroll to position [86, 0]
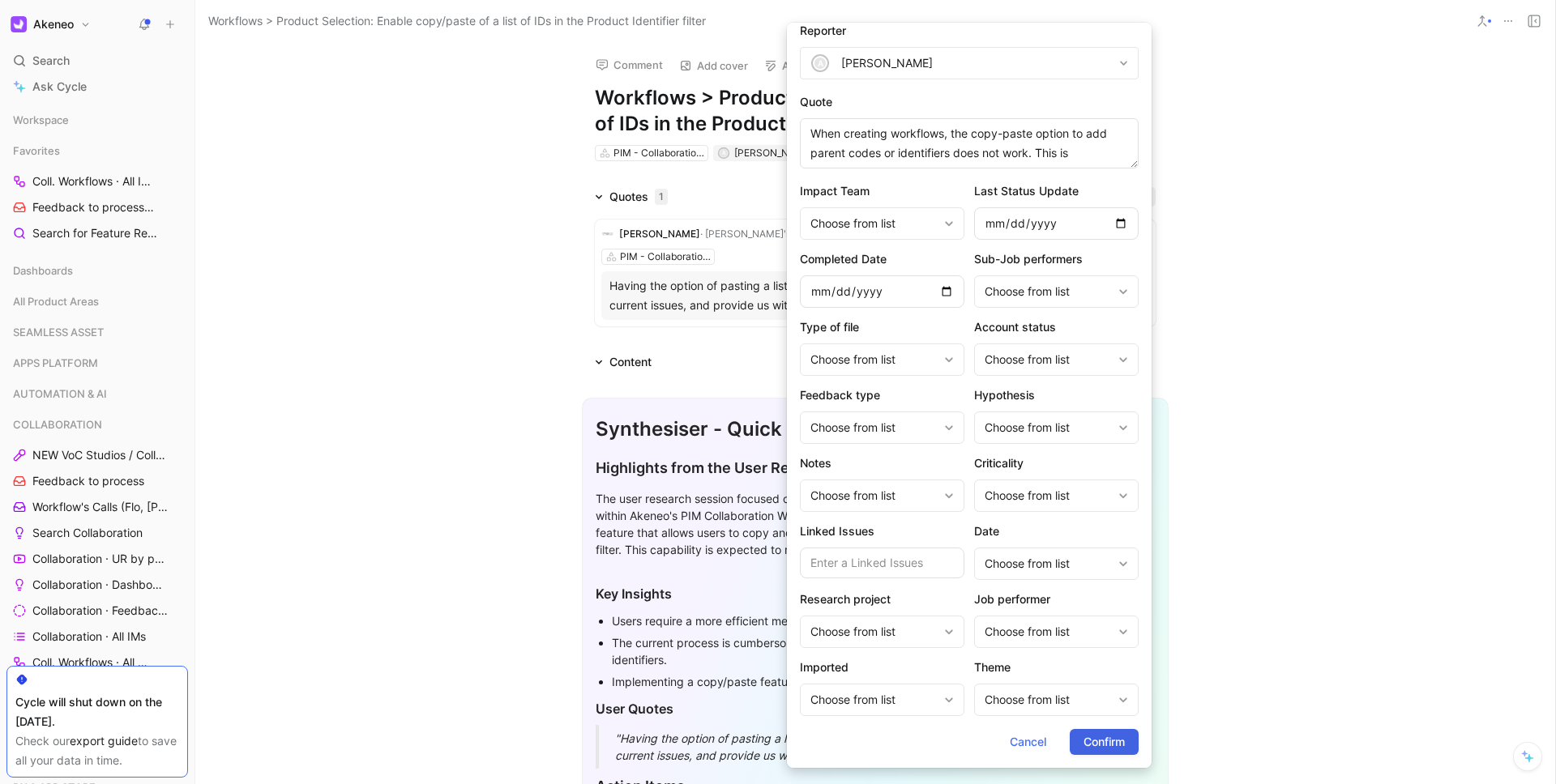
click at [1095, 738] on span "Confirm" at bounding box center [1104, 742] width 41 height 20
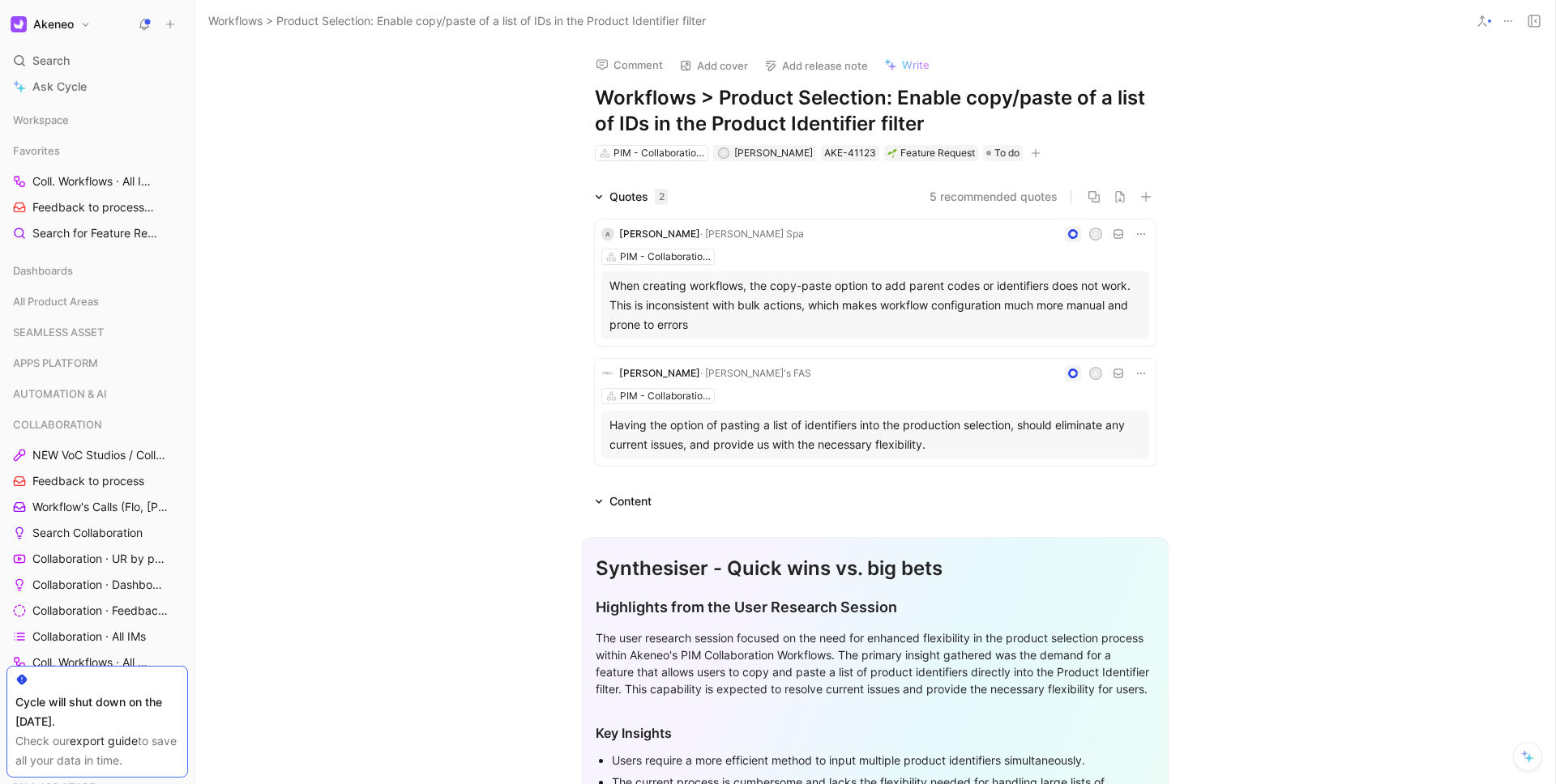
click at [762, 278] on div "When creating workflows, the copy-paste option to add parent codes or identifie…" at bounding box center [875, 305] width 532 height 58
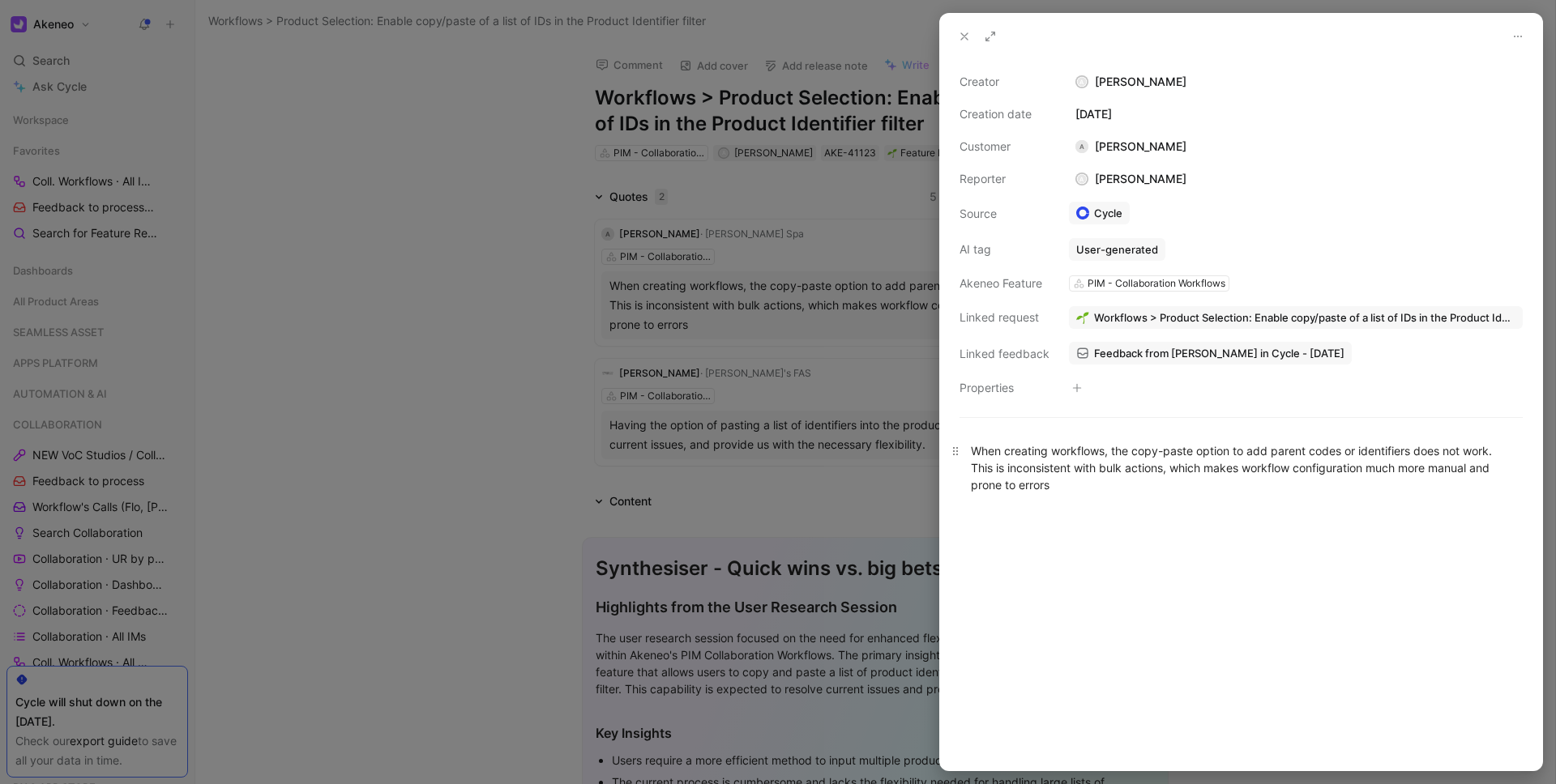
click at [1076, 492] on div "When creating workflows, the copy-paste option to add parent codes or identifie…" at bounding box center [1241, 468] width 540 height 51
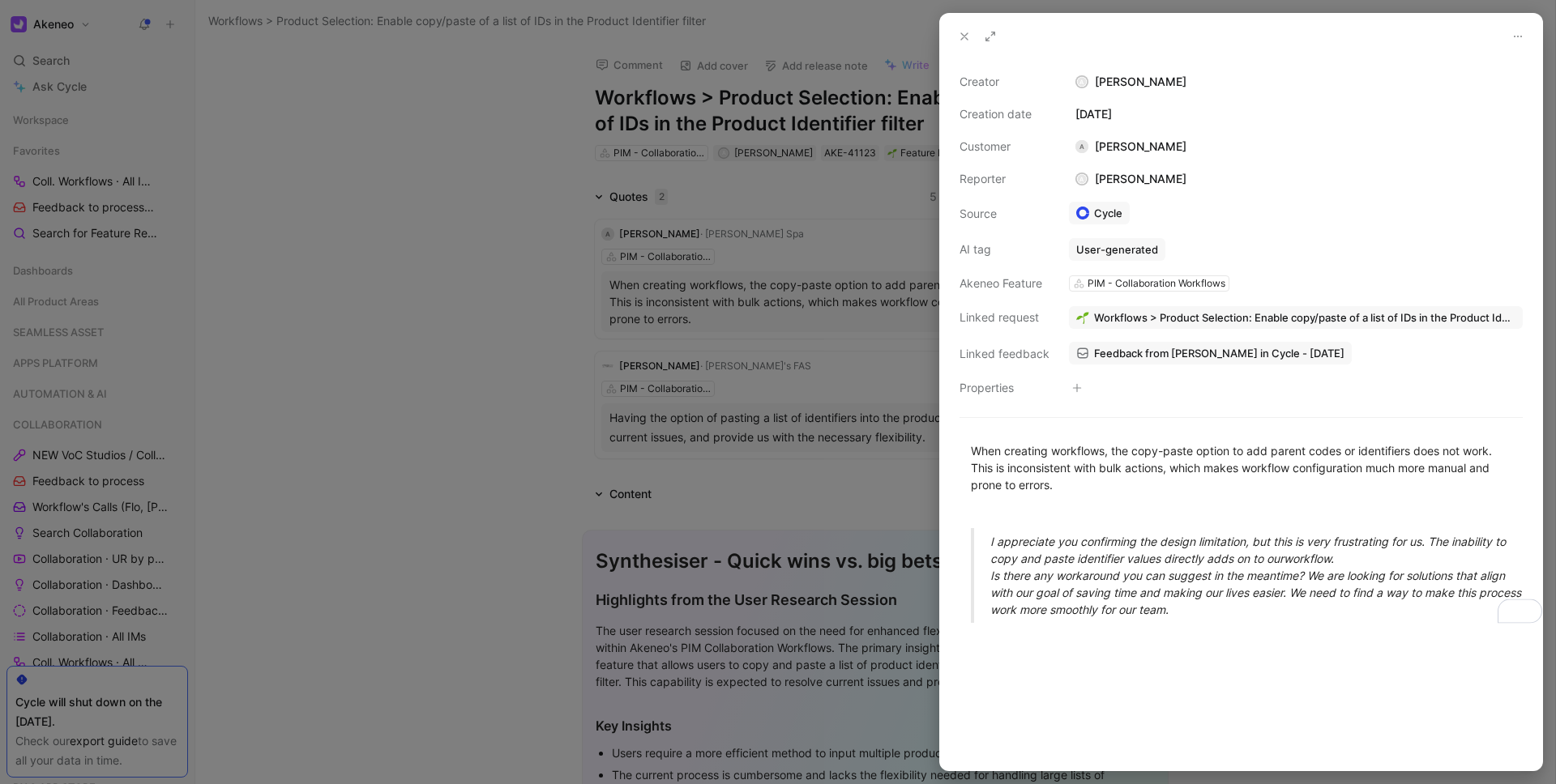
click at [967, 39] on use at bounding box center [964, 37] width 7 height 7
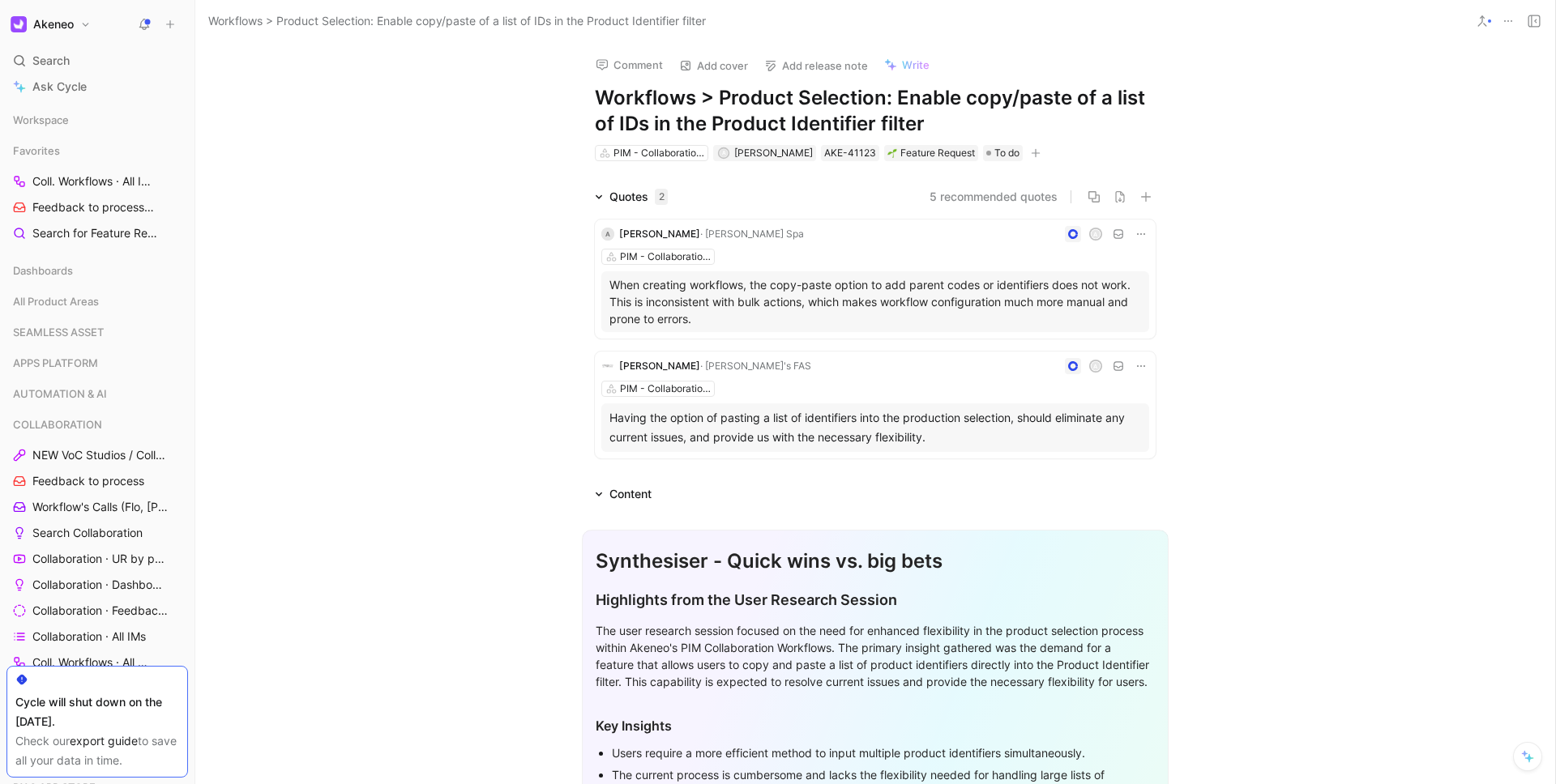
click at [763, 286] on p "When creating workflows, the copy-paste option to add parent codes or identifie…" at bounding box center [875, 302] width 532 height 51
click at [763, 287] on p "When creating workflows, the copy-paste option to add parent codes or identifie…" at bounding box center [875, 302] width 532 height 51
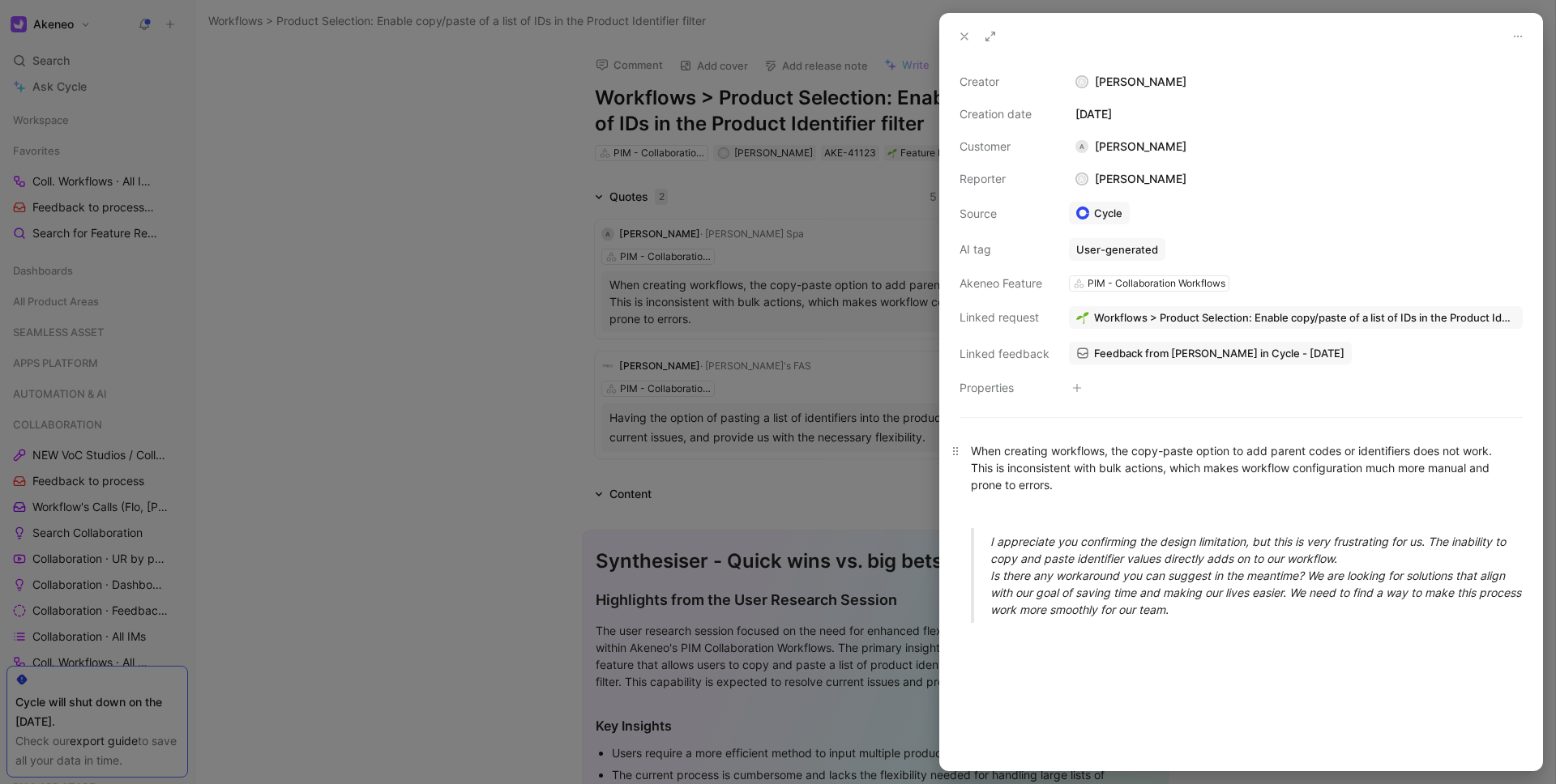
click at [1184, 479] on div "When creating workflows, the copy-paste option to add parent codes or identifie…" at bounding box center [1241, 468] width 540 height 51
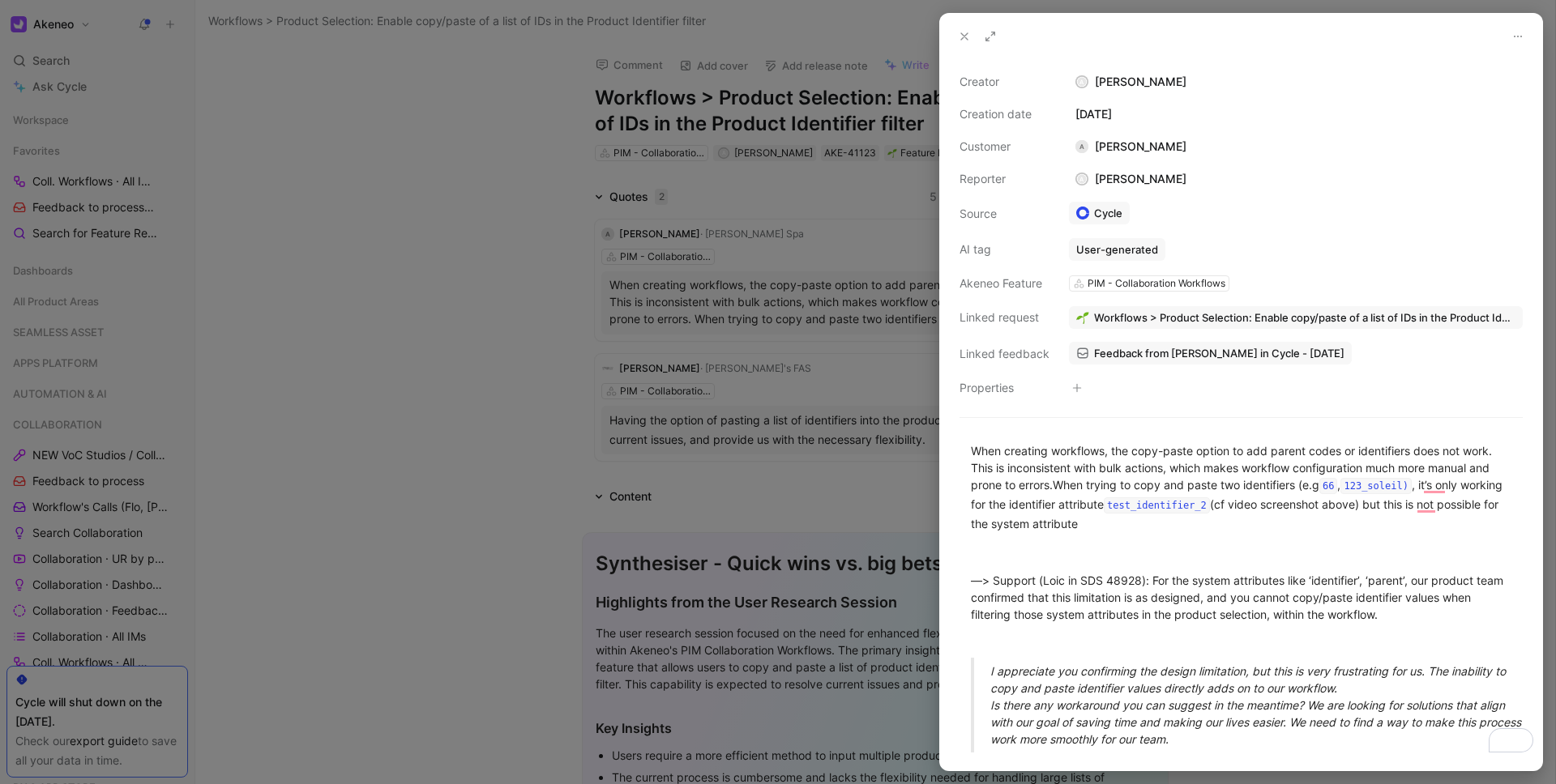
click at [968, 33] on use at bounding box center [964, 37] width 7 height 7
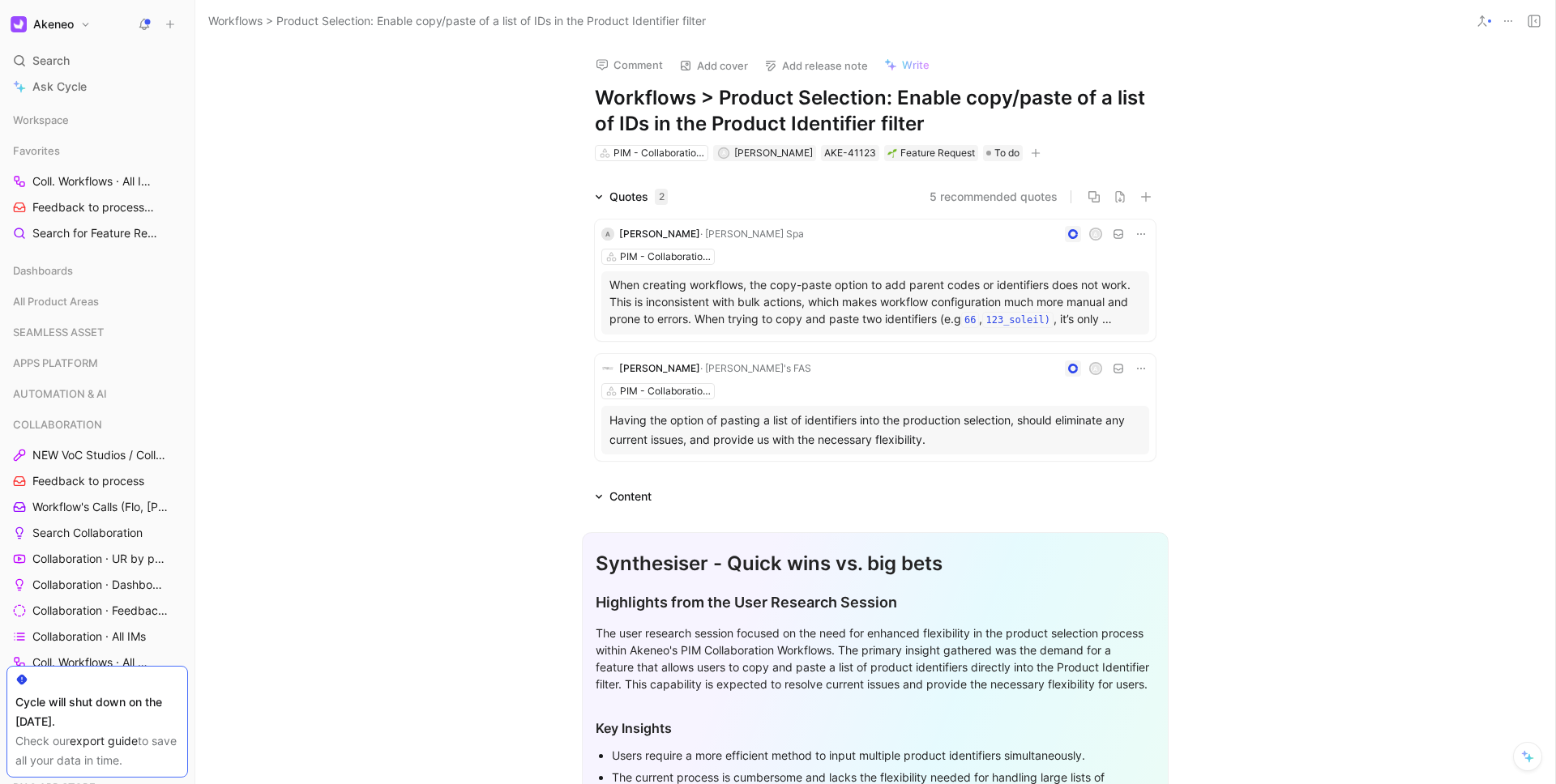
click at [648, 120] on h1 "Workflows > Product Selection: Enable copy/paste of a list of IDs in the Produc…" at bounding box center [875, 111] width 561 height 51
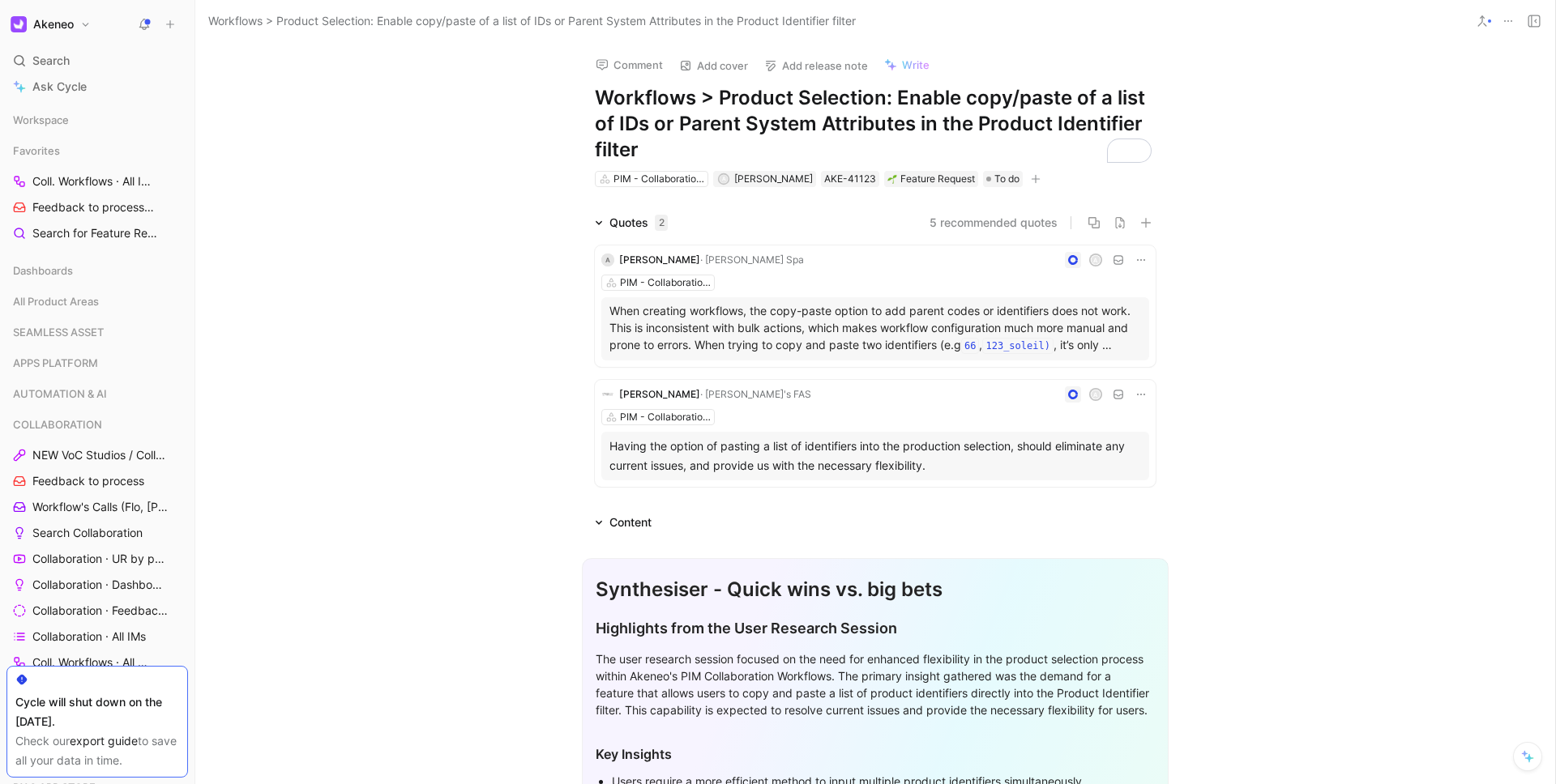
click at [644, 153] on h1 "Workflows > Product Selection: Enable copy/paste of a list of IDs or Parent Sys…" at bounding box center [875, 124] width 561 height 78
copy h1 "Workflows > Product Selection: Enable copy/paste of a list of IDs or Parent Sys…"
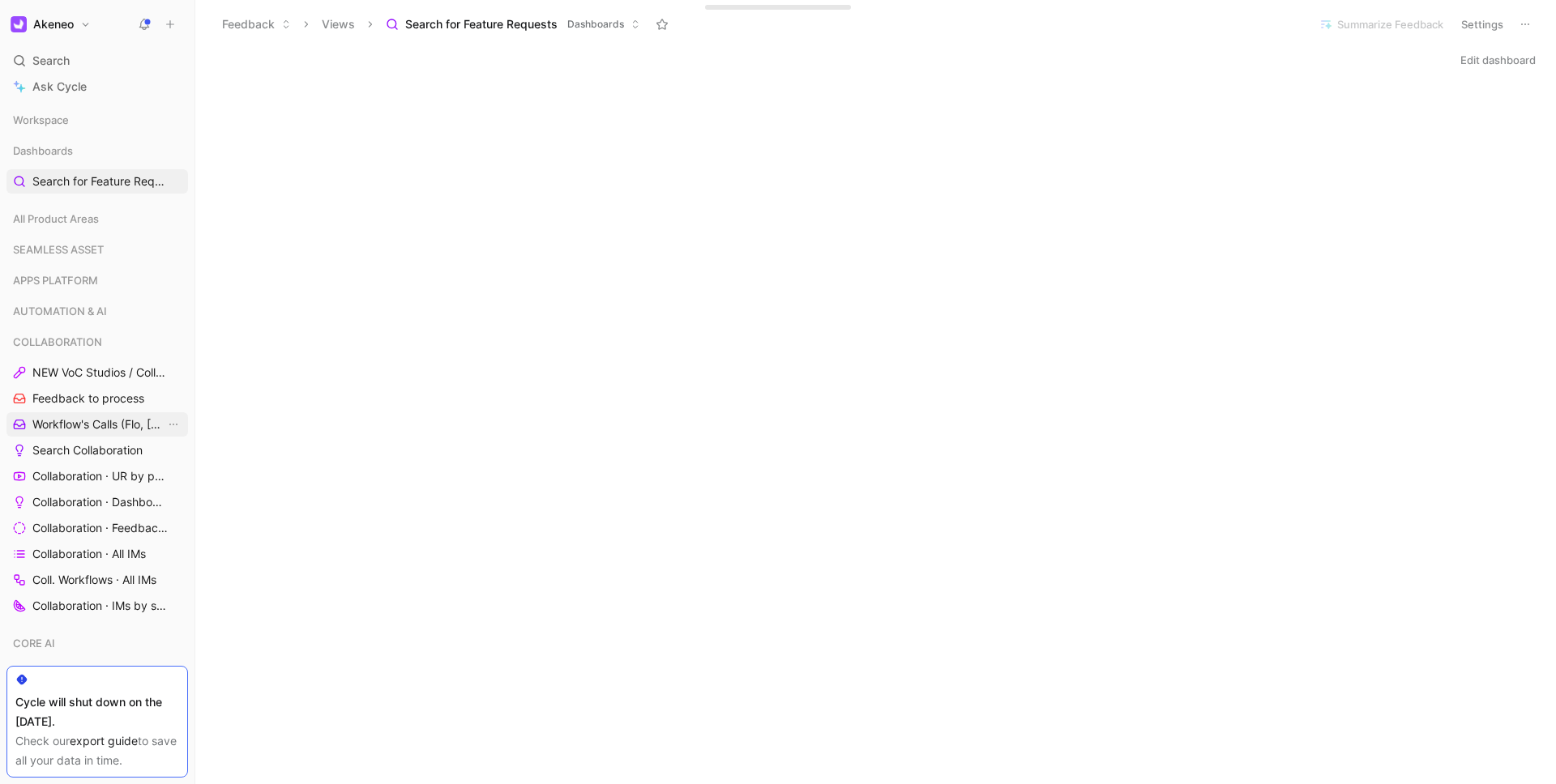
click at [81, 431] on span "Workflow's Calls (Flo, [PERSON_NAME], [PERSON_NAME])" at bounding box center [99, 425] width 133 height 16
